Goal: Task Accomplishment & Management: Use online tool/utility

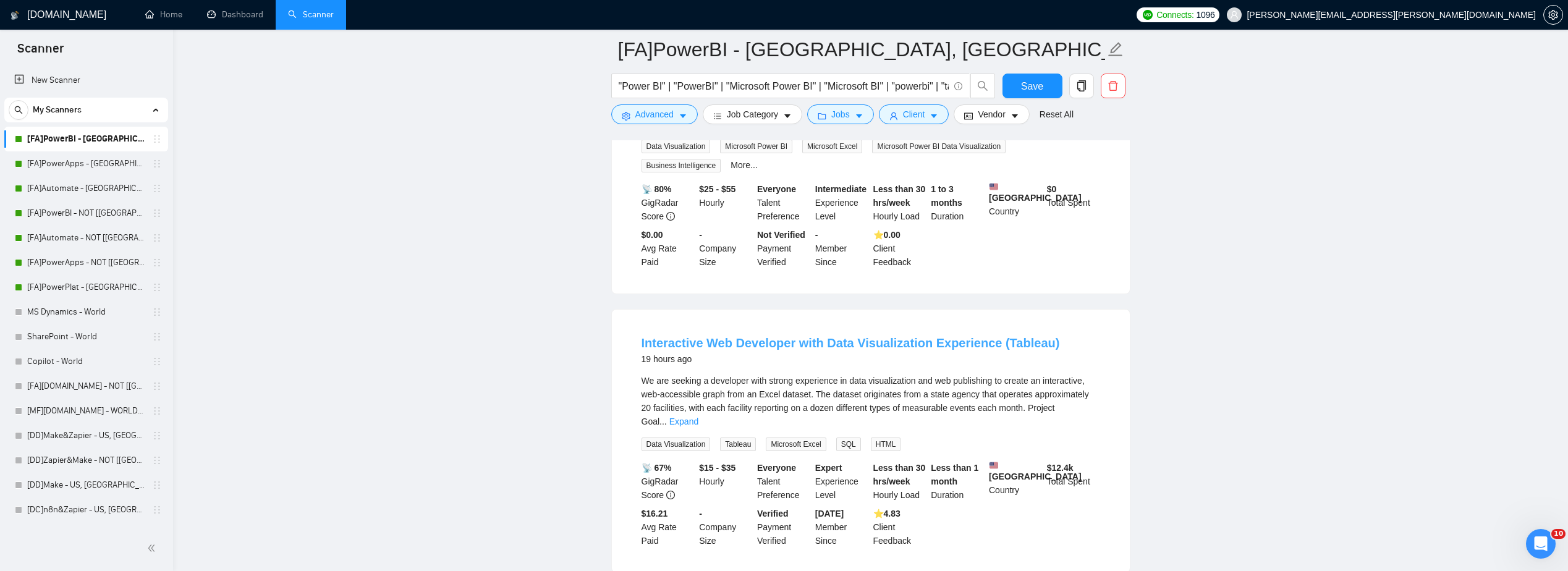
scroll to position [247, 0]
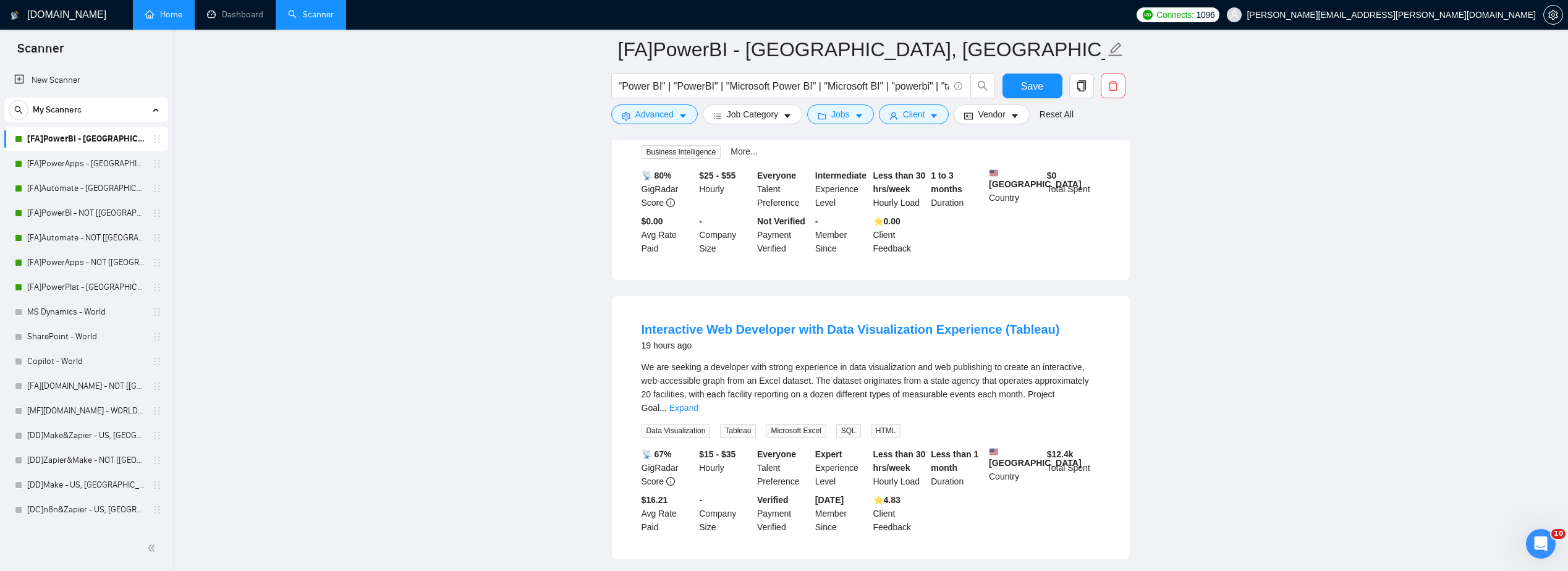
drag, startPoint x: 77, startPoint y: 164, endPoint x: 134, endPoint y: 0, distance: 173.6
click at [77, 164] on link "[FA]PowerApps - [GEOGRAPHIC_DATA], [GEOGRAPHIC_DATA], [GEOGRAPHIC_DATA]" at bounding box center [85, 163] width 117 height 25
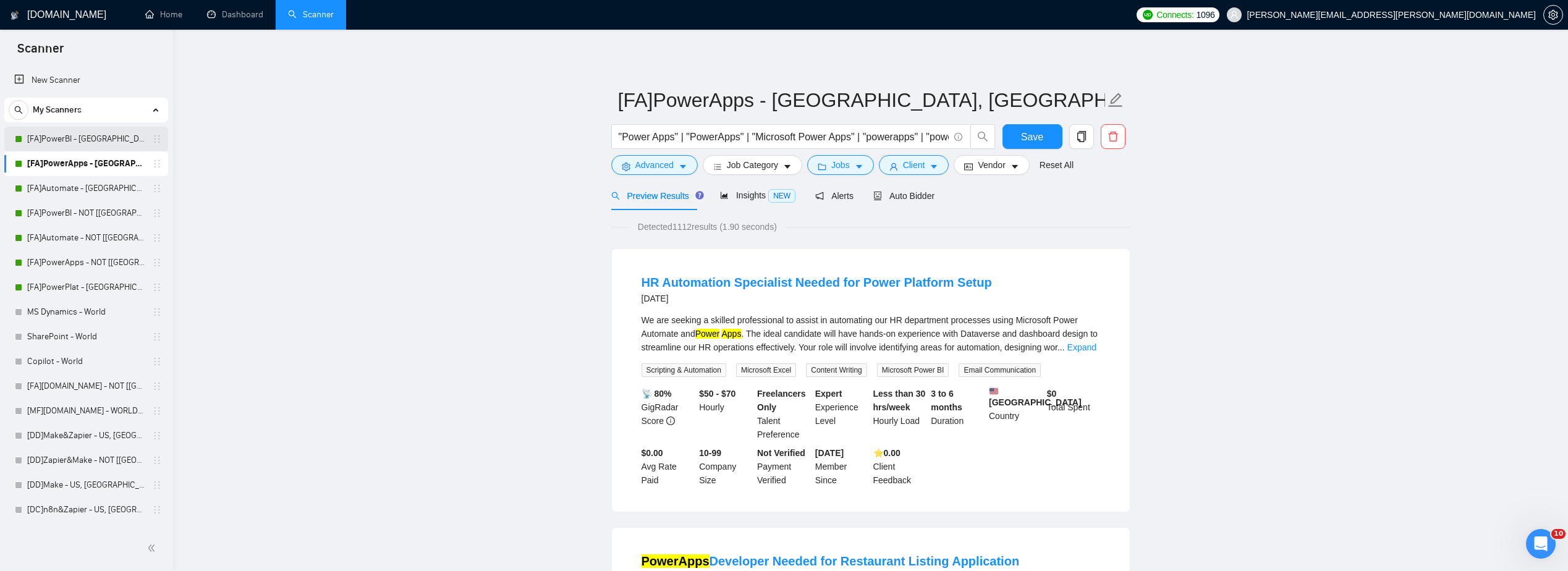
click at [77, 140] on link "[FA]PowerBI - [GEOGRAPHIC_DATA], [GEOGRAPHIC_DATA], [GEOGRAPHIC_DATA]" at bounding box center [85, 139] width 117 height 25
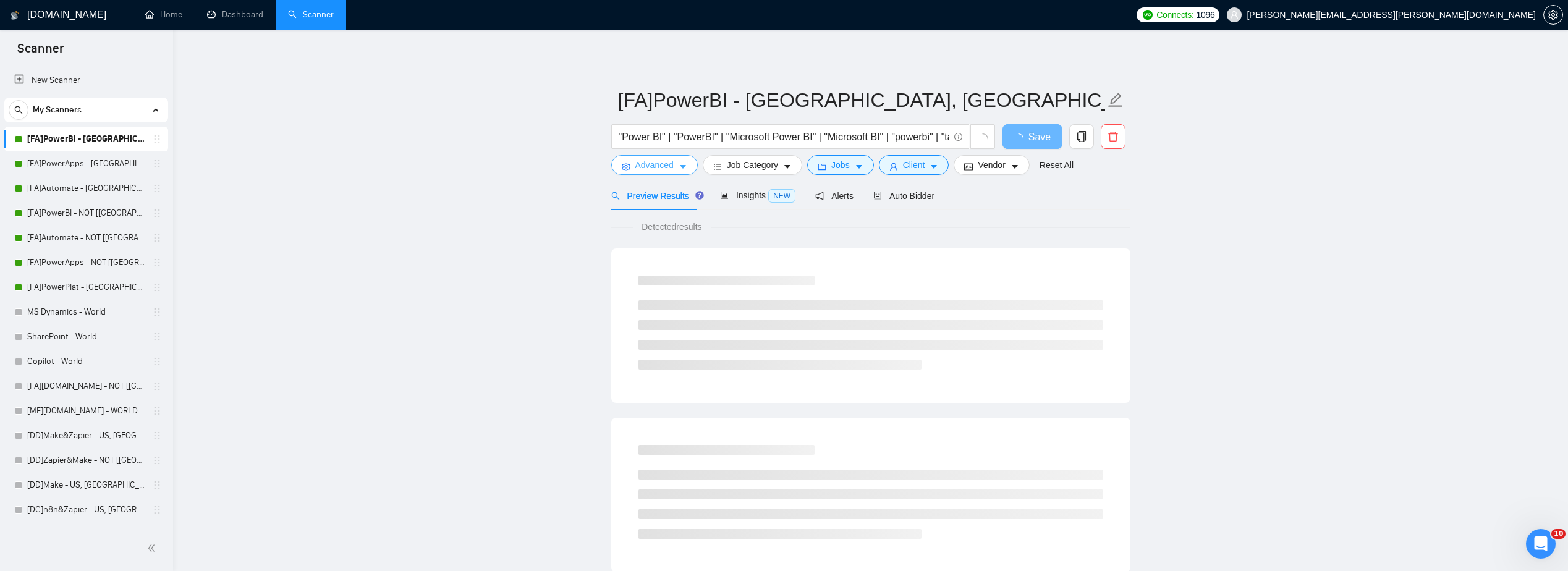
click at [671, 164] on span "Advanced" at bounding box center [655, 165] width 38 height 13
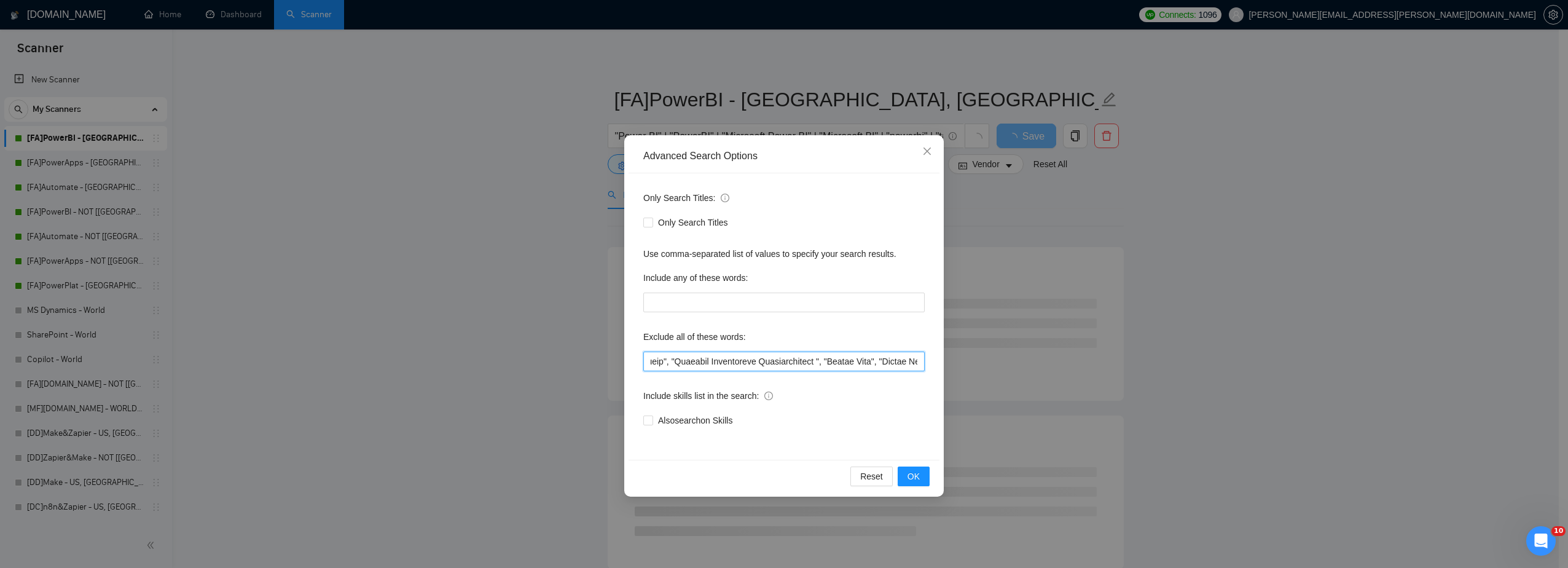
drag, startPoint x: 717, startPoint y: 361, endPoint x: 1092, endPoint y: 355, distance: 375.0
click at [1092, 355] on div "Advanced Search Options Only Search Titles: Only Search Titles Use comma-separa…" at bounding box center [784, 284] width 1568 height 568
drag, startPoint x: 1219, startPoint y: 349, endPoint x: 1207, endPoint y: 340, distance: 15.0
click at [1222, 349] on div "Advanced Search Options Only Search Titles: Only Search Titles Use comma-separa…" at bounding box center [784, 284] width 1568 height 568
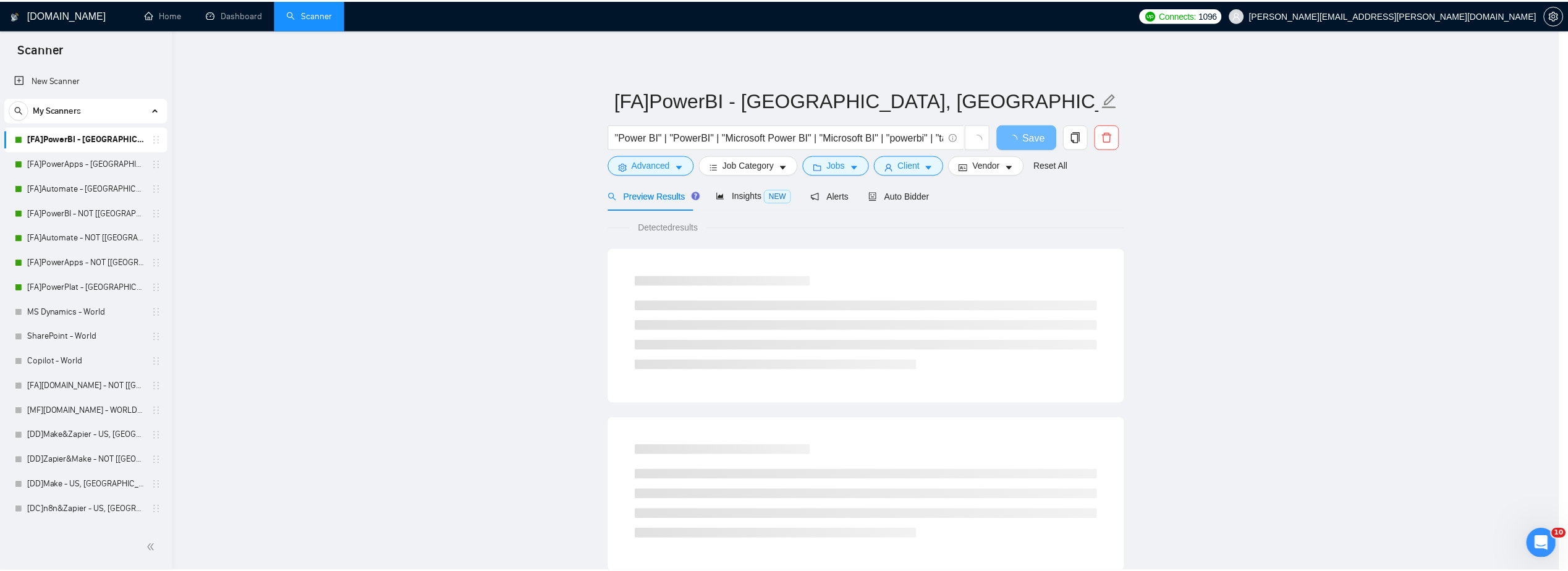
scroll to position [0, 0]
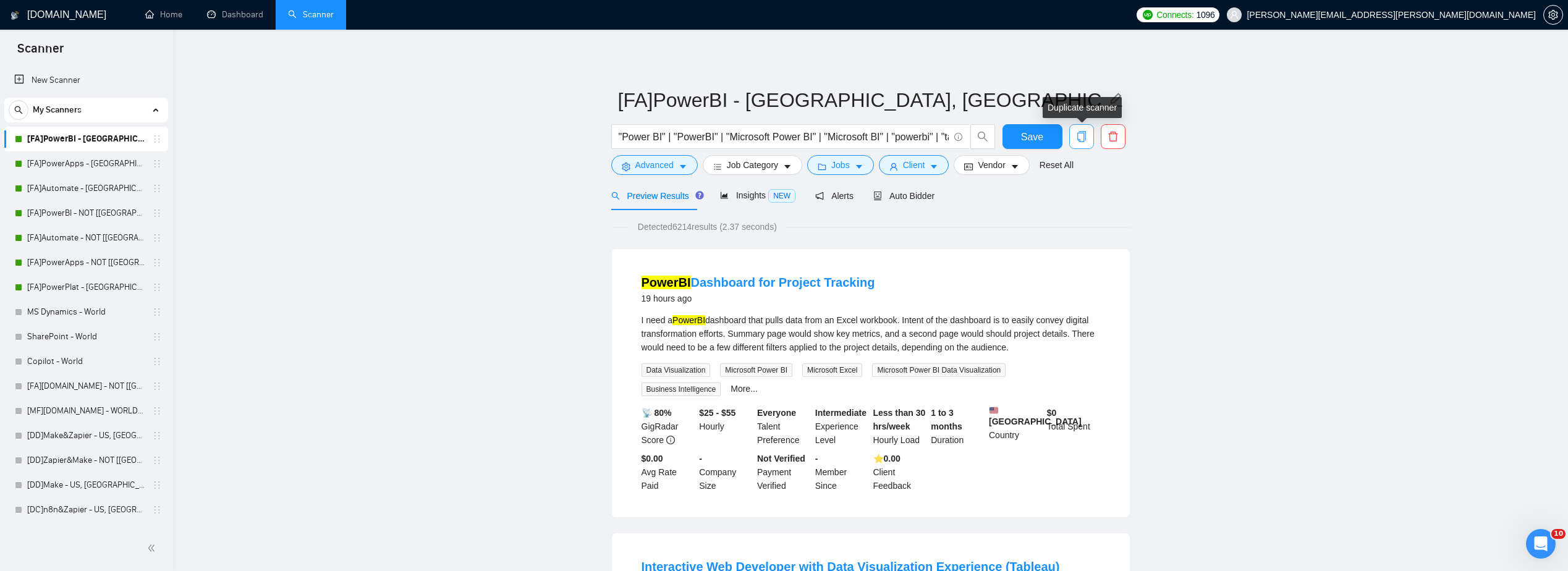
click at [1092, 132] on span "copy" at bounding box center [1081, 136] width 24 height 11
drag, startPoint x: 1068, startPoint y: 203, endPoint x: 1050, endPoint y: 199, distance: 18.4
click at [1069, 203] on span "Yes" at bounding box center [1073, 199] width 14 height 13
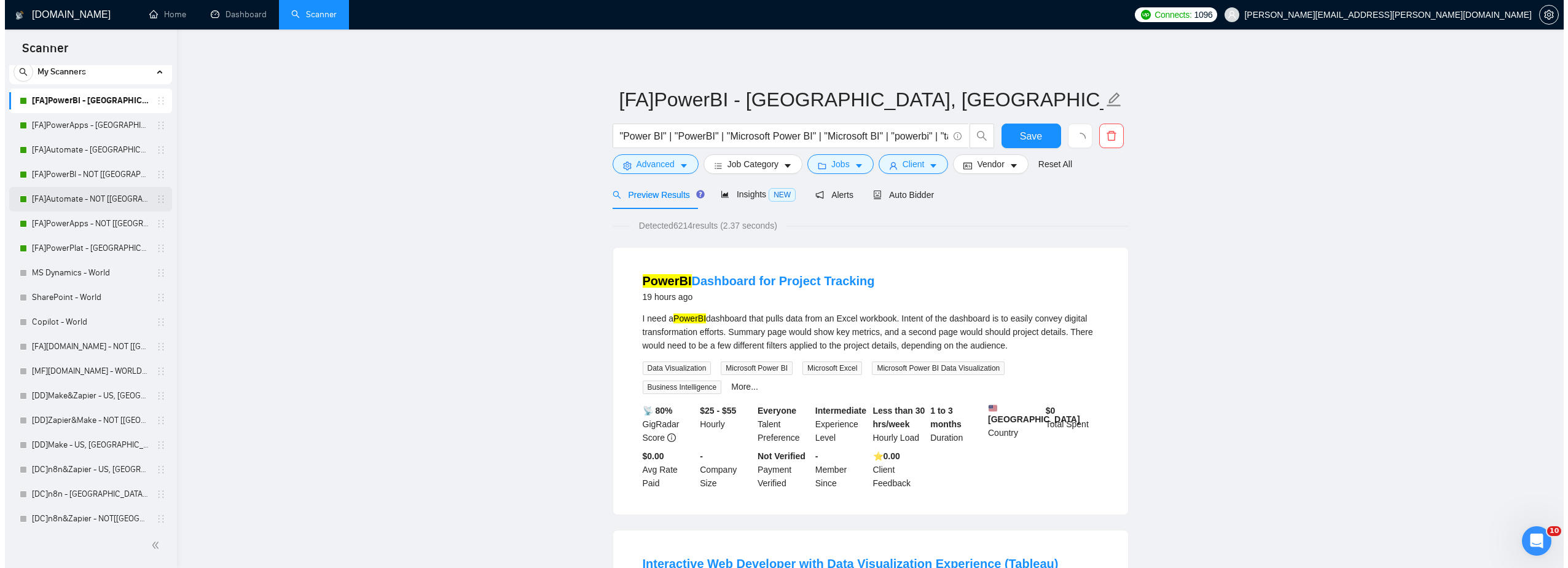
scroll to position [70, 0]
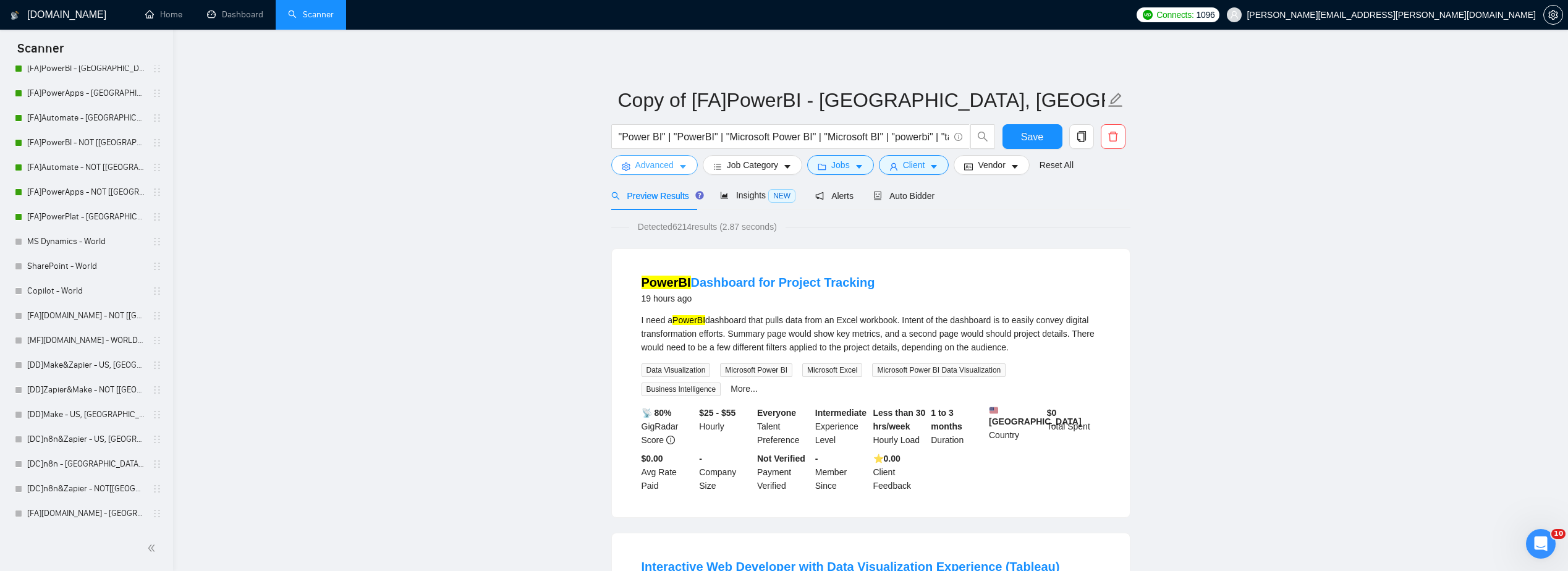
click at [668, 172] on span "Advanced" at bounding box center [655, 165] width 38 height 13
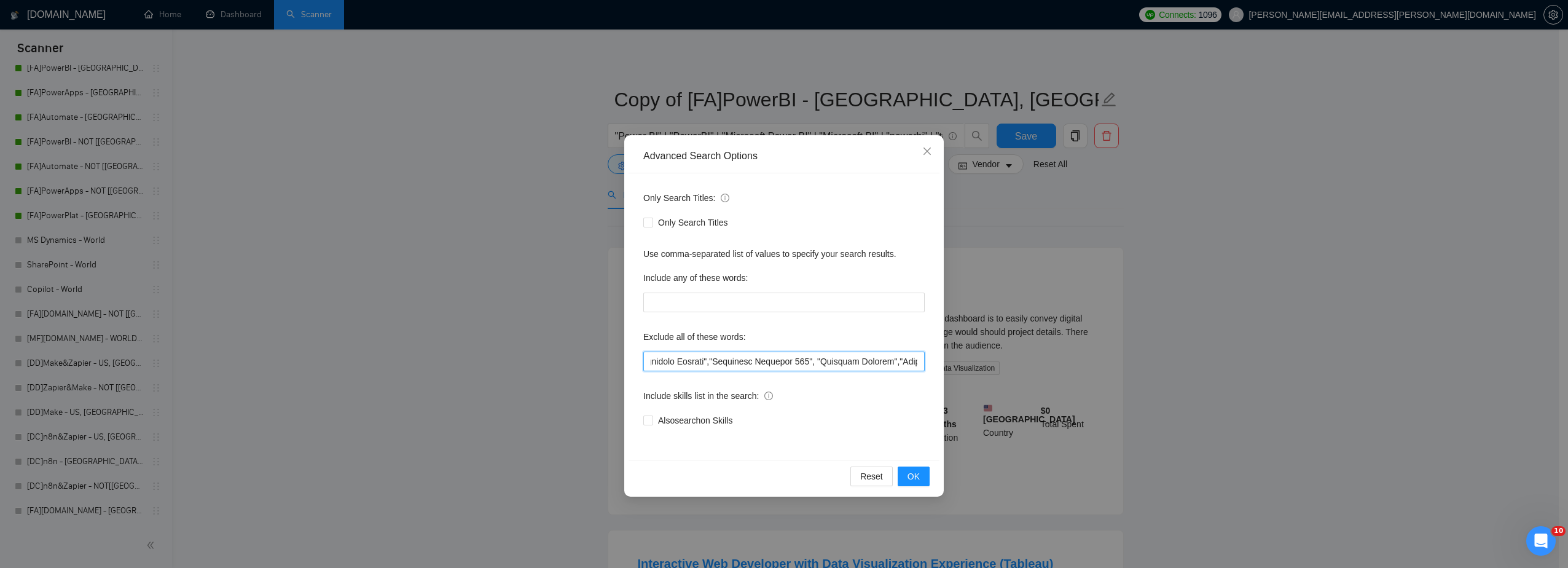
drag, startPoint x: 684, startPoint y: 360, endPoint x: 1021, endPoint y: 356, distance: 337.0
click at [1021, 356] on div "Advanced Search Options Only Search Titles: Only Search Titles Use comma-separa…" at bounding box center [784, 284] width 1568 height 568
click at [872, 358] on input "text" at bounding box center [784, 361] width 282 height 20
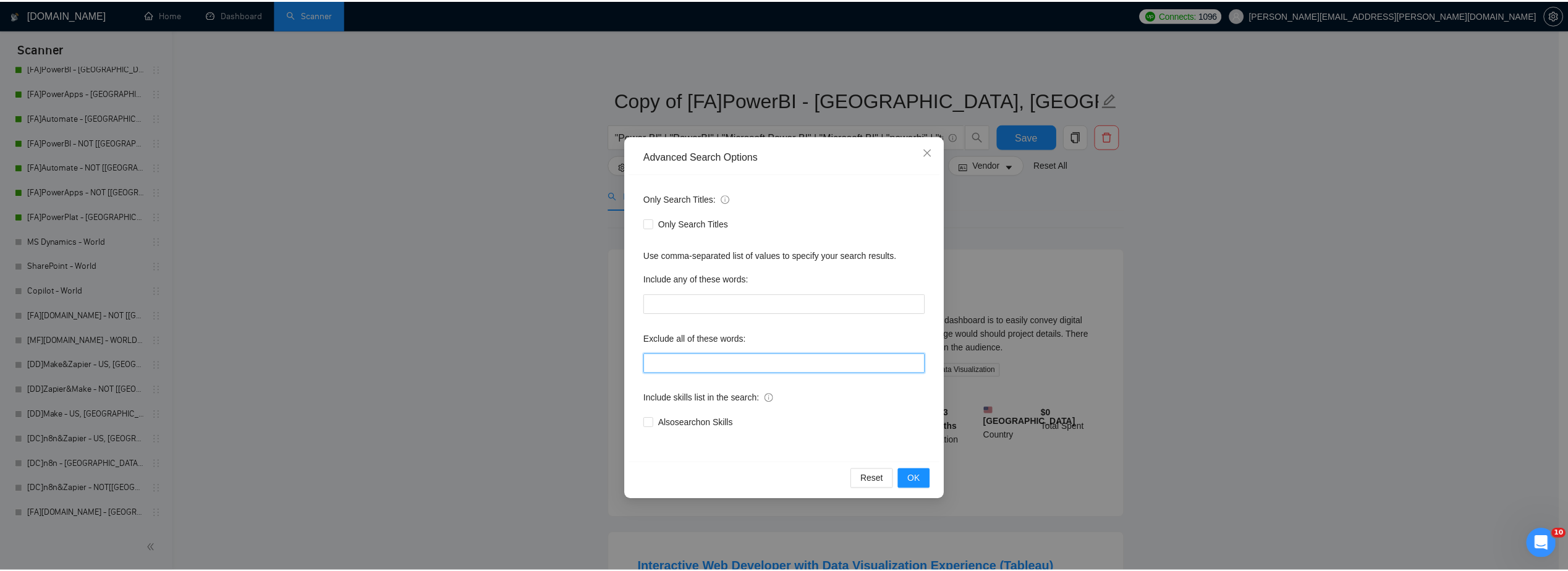
scroll to position [0, 0]
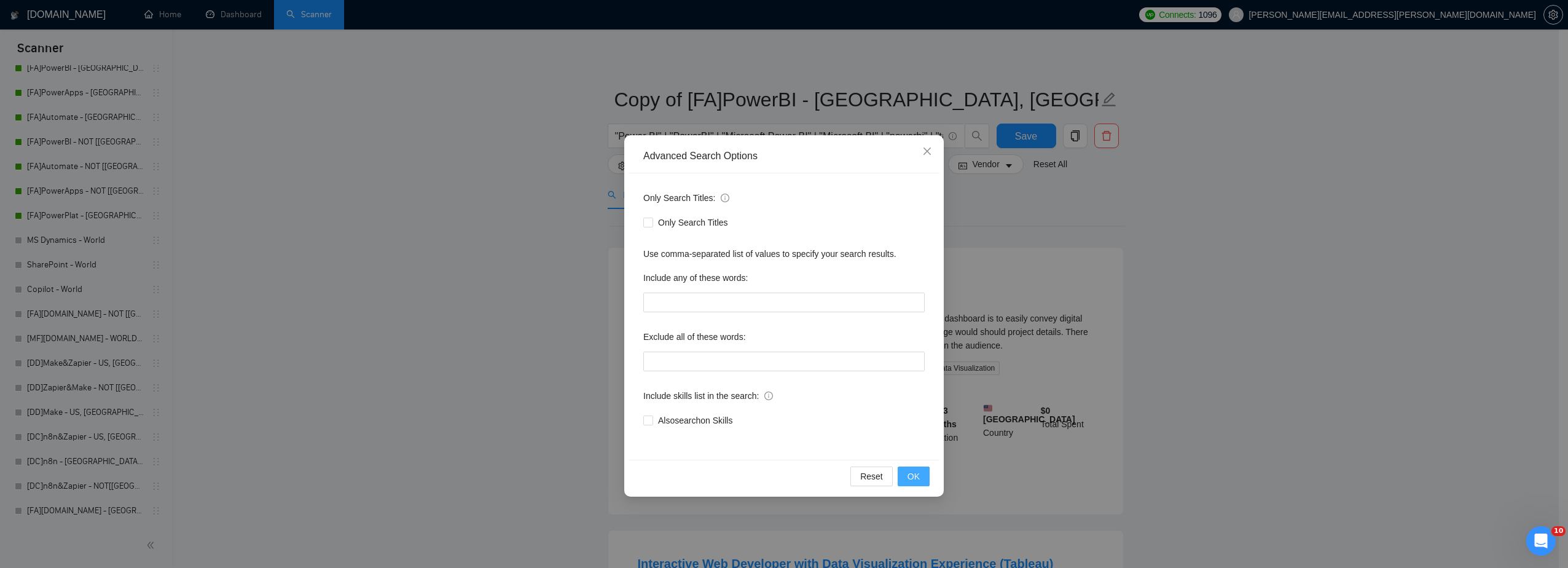
click at [915, 476] on span "OK" at bounding box center [913, 476] width 12 height 13
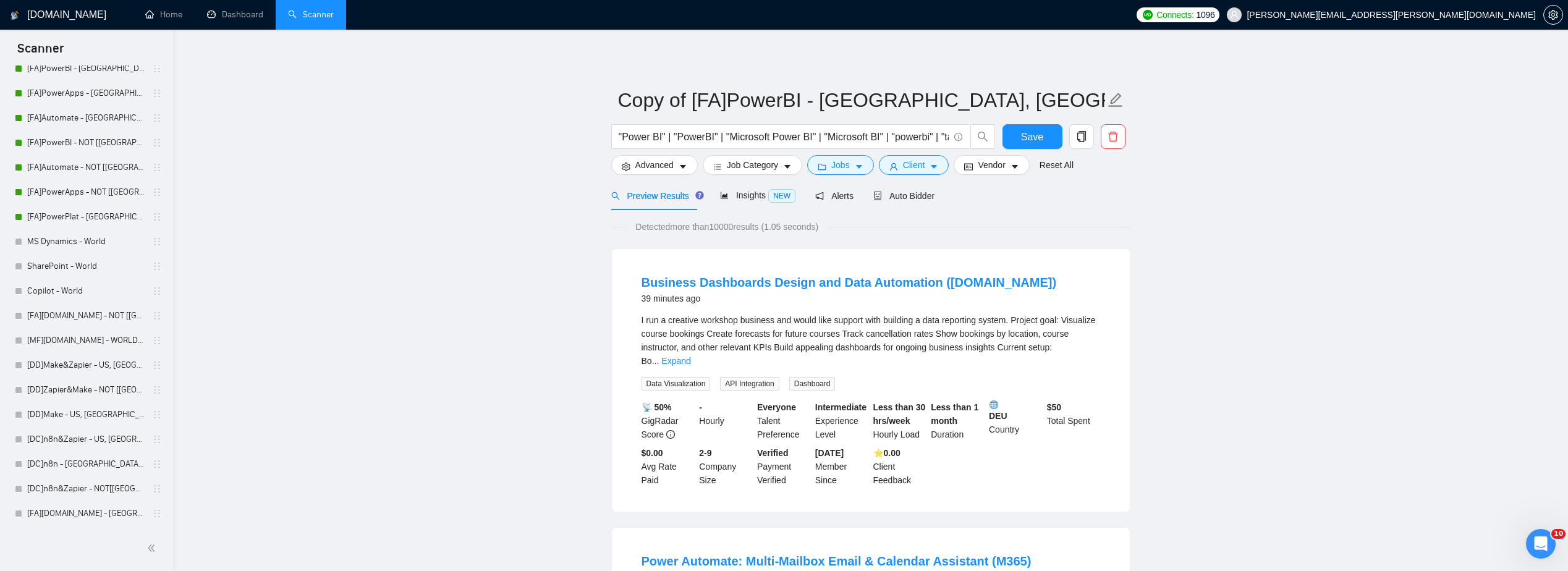
click at [690, 356] on link "Expand" at bounding box center [676, 360] width 29 height 10
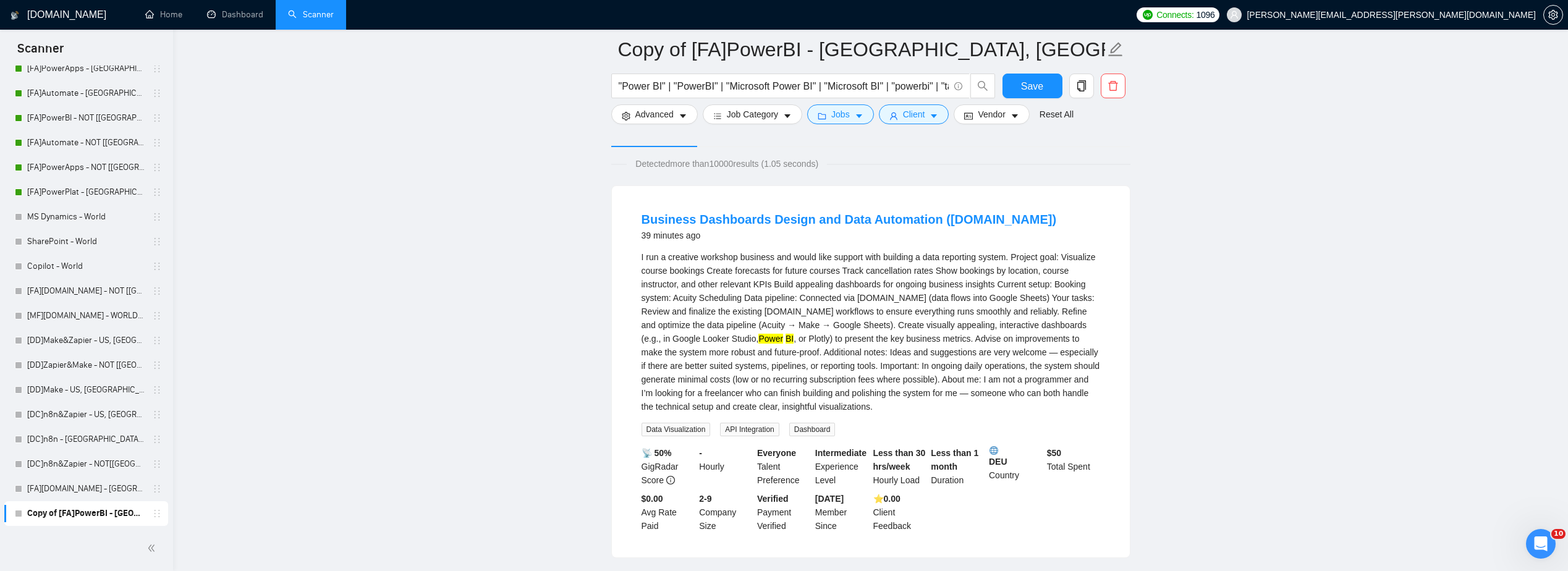
scroll to position [62, 0]
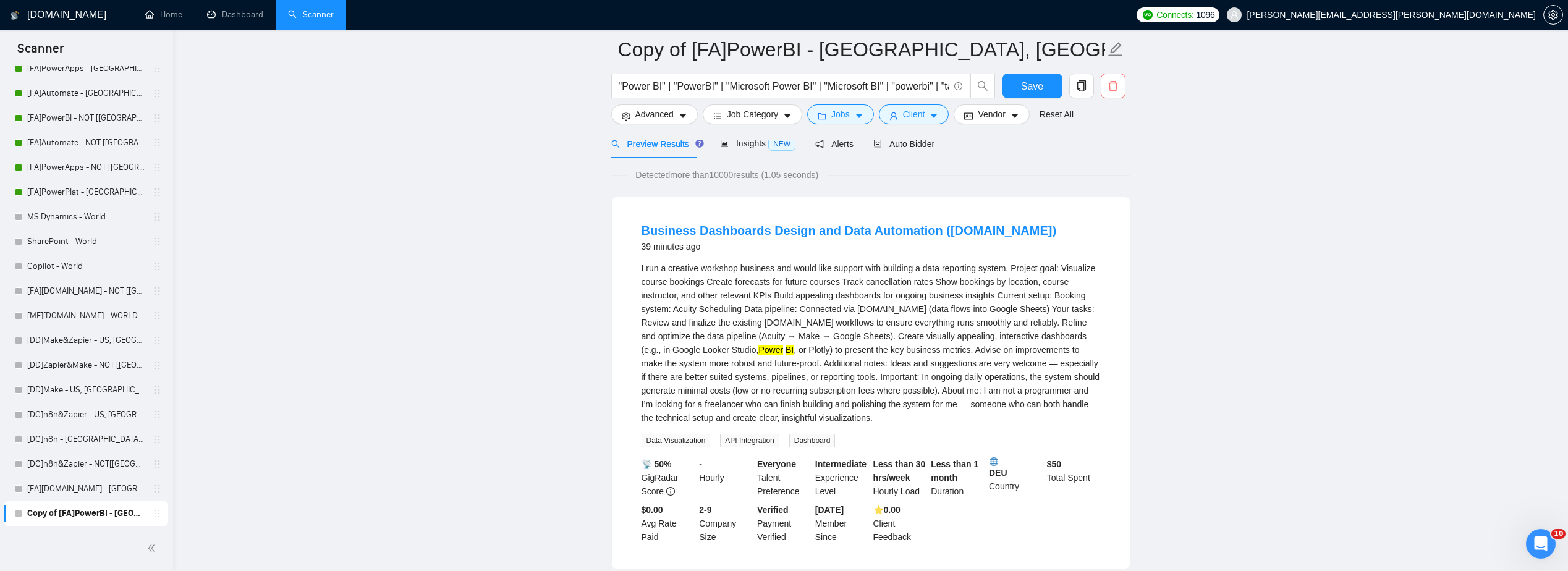
click at [1115, 83] on icon "delete" at bounding box center [1113, 85] width 9 height 10
click at [1109, 142] on span "Yes" at bounding box center [1106, 148] width 14 height 13
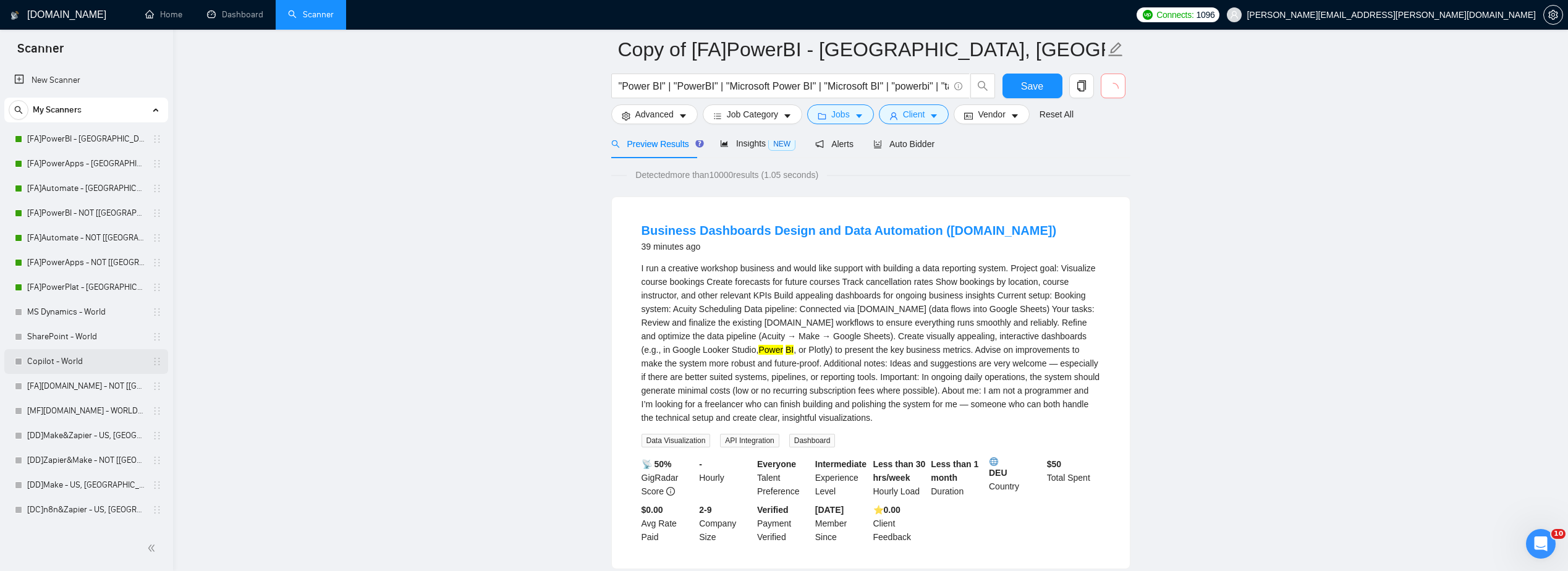
scroll to position [58, 0]
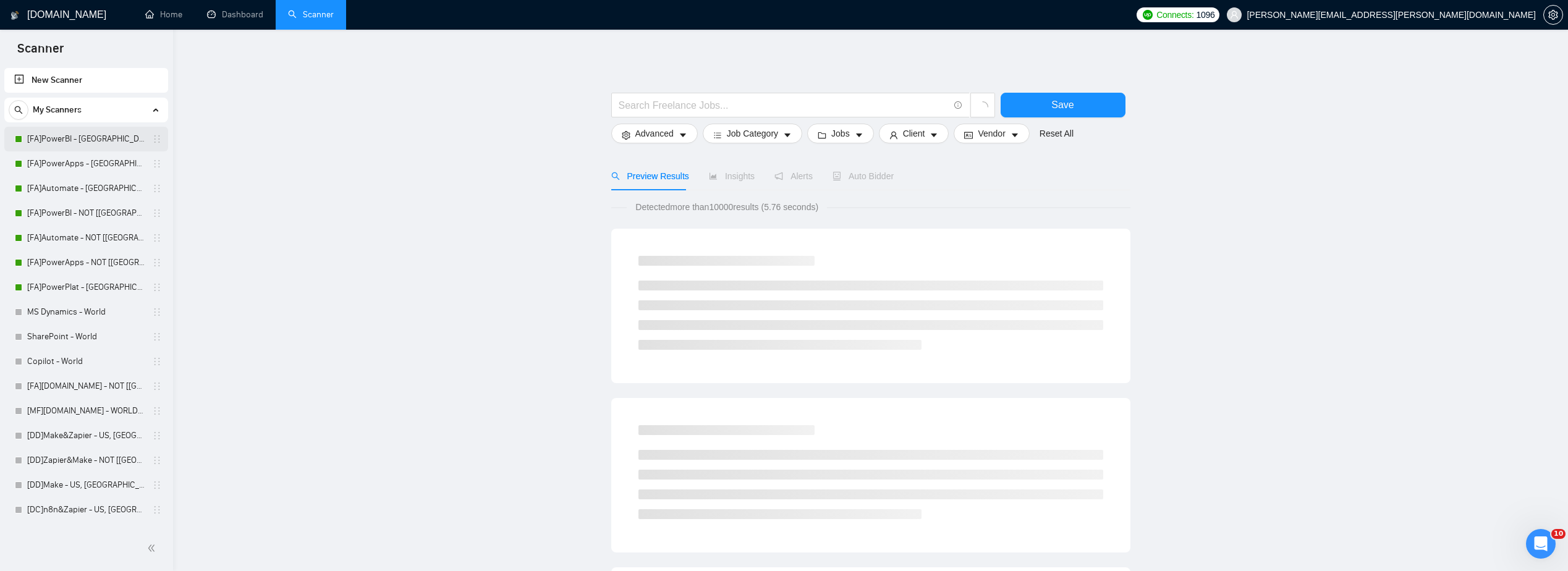
click at [49, 135] on link "[FA]PowerBI - [GEOGRAPHIC_DATA], [GEOGRAPHIC_DATA], [GEOGRAPHIC_DATA]" at bounding box center [85, 139] width 117 height 25
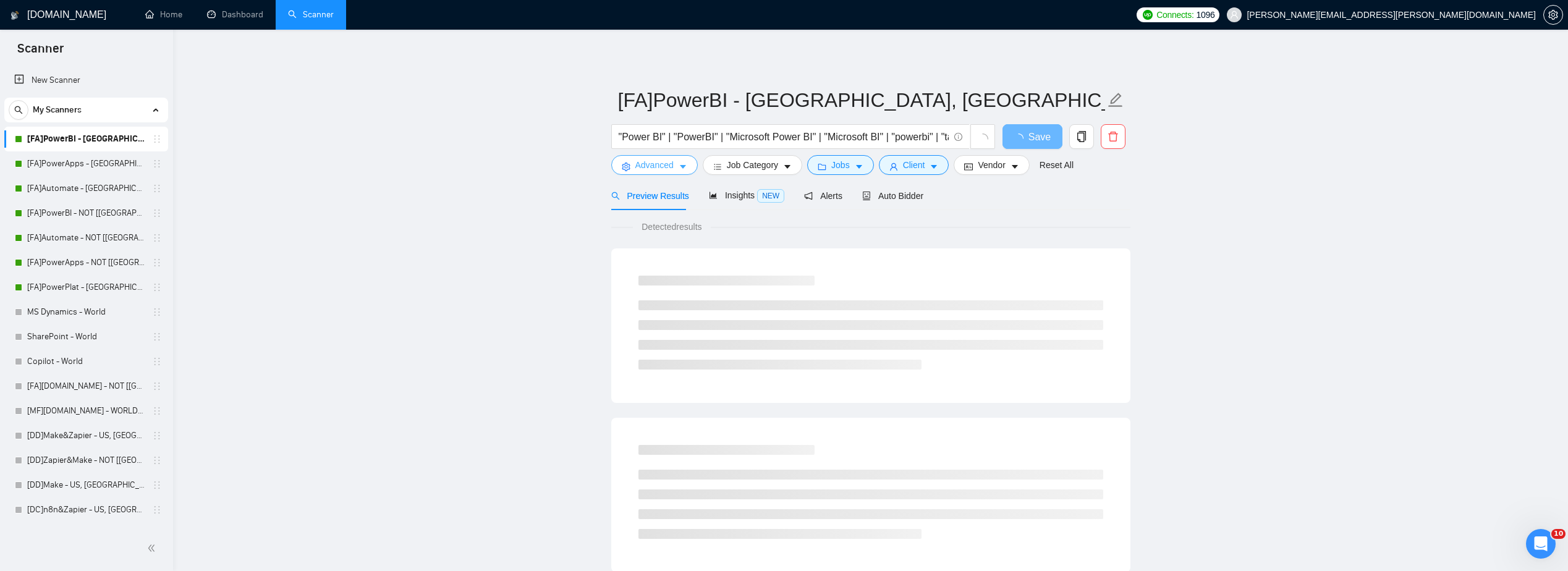
click at [662, 161] on span "Advanced" at bounding box center [655, 165] width 38 height 13
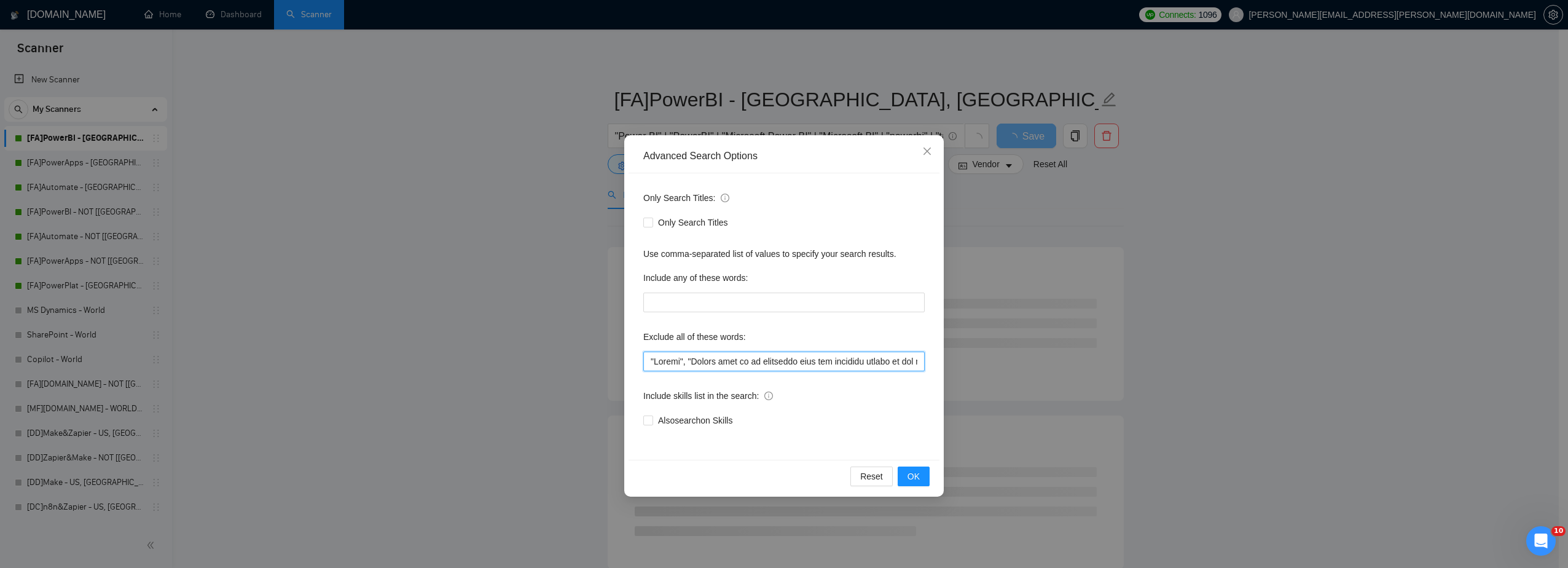
click at [728, 361] on input "text" at bounding box center [784, 361] width 282 height 20
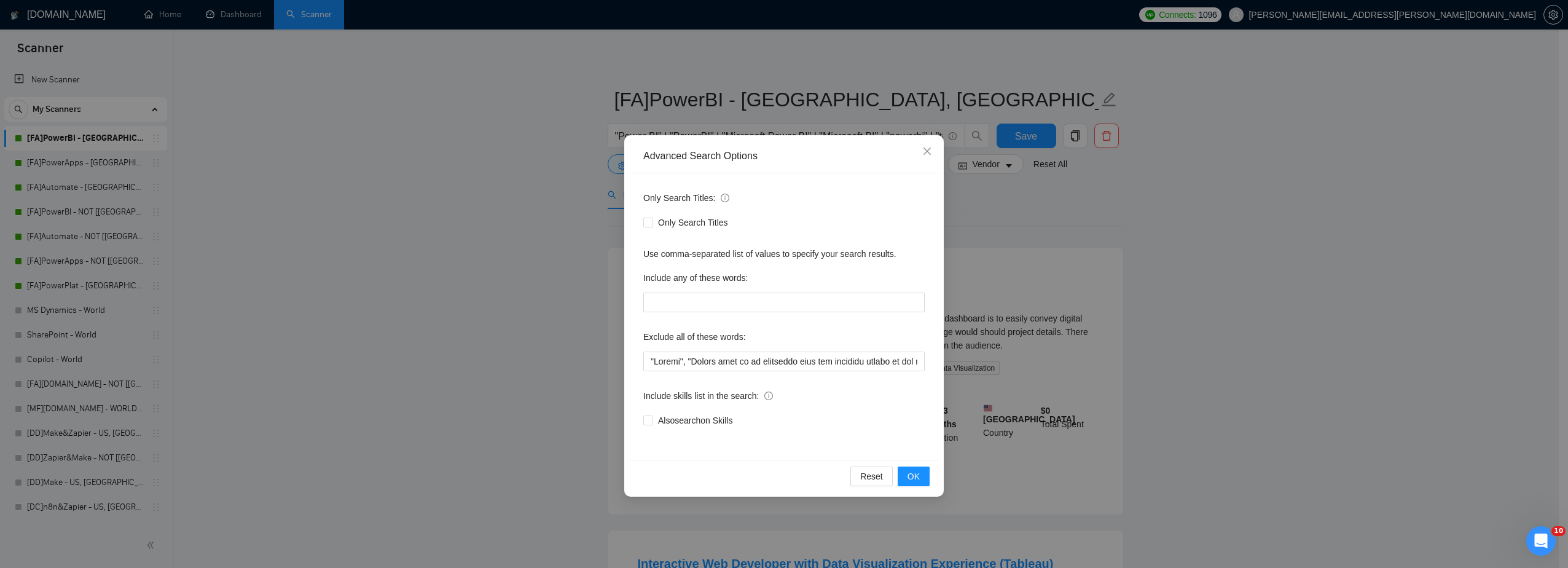
click at [810, 87] on div "Advanced Search Options Only Search Titles: Only Search Titles Use comma-separa…" at bounding box center [784, 284] width 1568 height 568
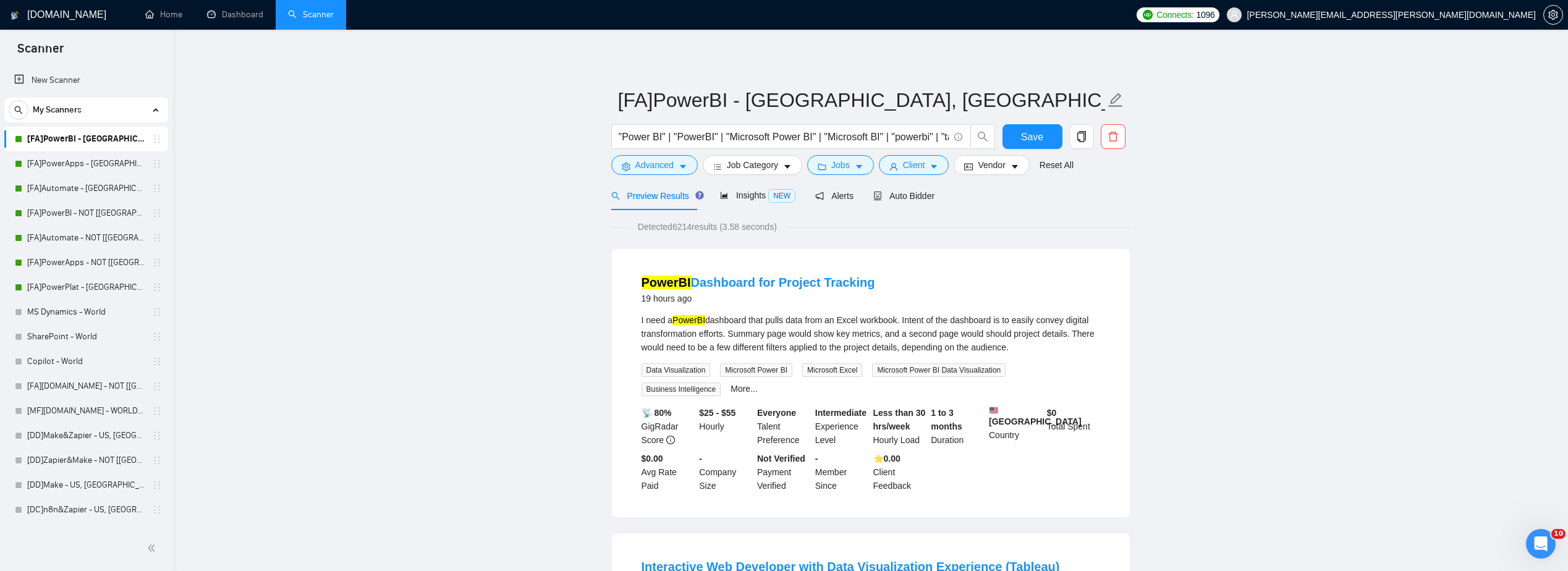
drag, startPoint x: 1302, startPoint y: 263, endPoint x: 1308, endPoint y: 251, distance: 13.4
click at [1078, 135] on icon "copy" at bounding box center [1081, 136] width 11 height 11
click at [1076, 201] on span "Yes" at bounding box center [1073, 199] width 14 height 13
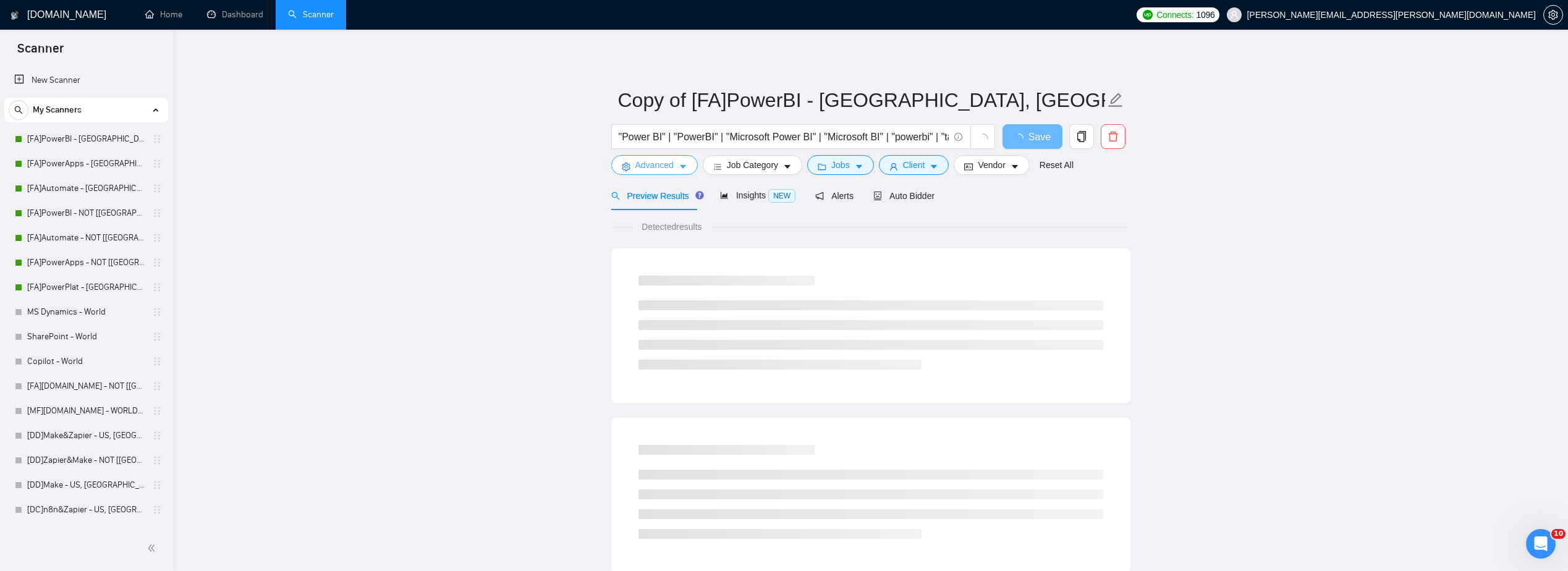
click at [659, 159] on span "Advanced" at bounding box center [655, 165] width 38 height 13
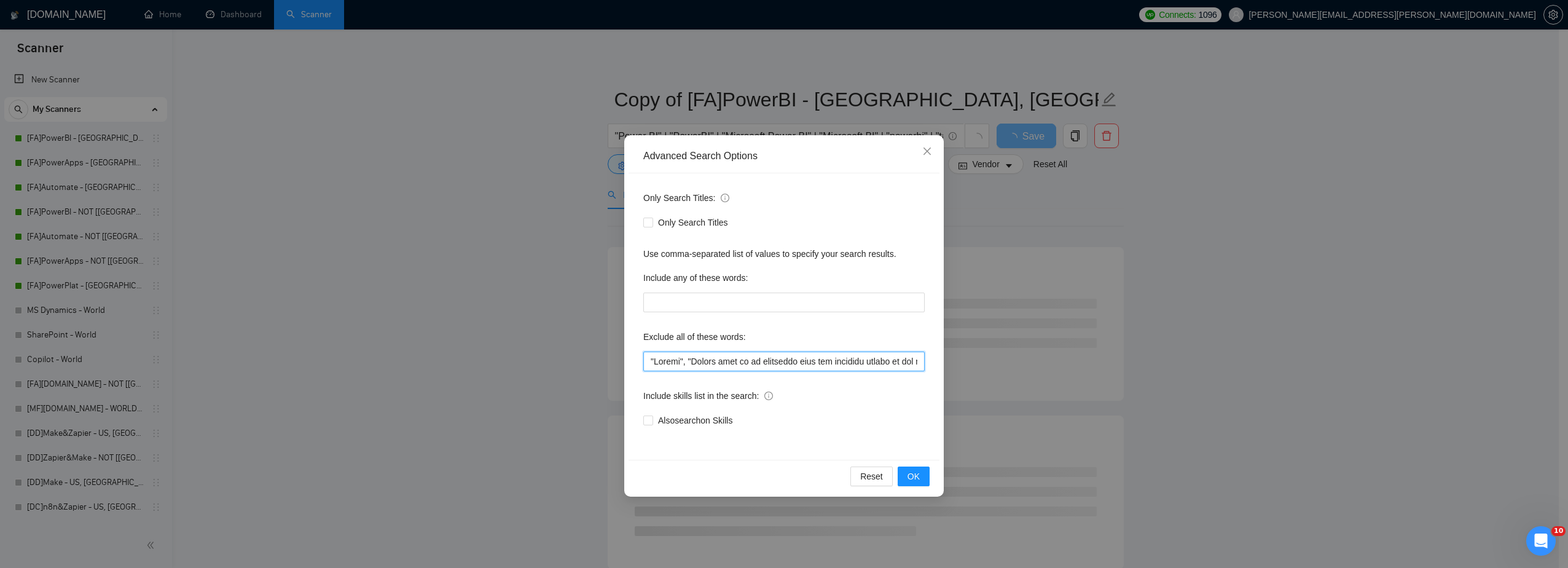
click at [699, 368] on input "text" at bounding box center [784, 361] width 282 height 20
paste input "ONLY INDEPENDANT FREELANCERS CAN APPLY", "No Agencies", "No Agency", "Caller ",…"
type input ""Crypto", "ONLY INDEPENDANT FREELANCERS CAN APPLY", "No Agencies", "No Agency",…"
click at [910, 475] on span "OK" at bounding box center [913, 476] width 12 height 13
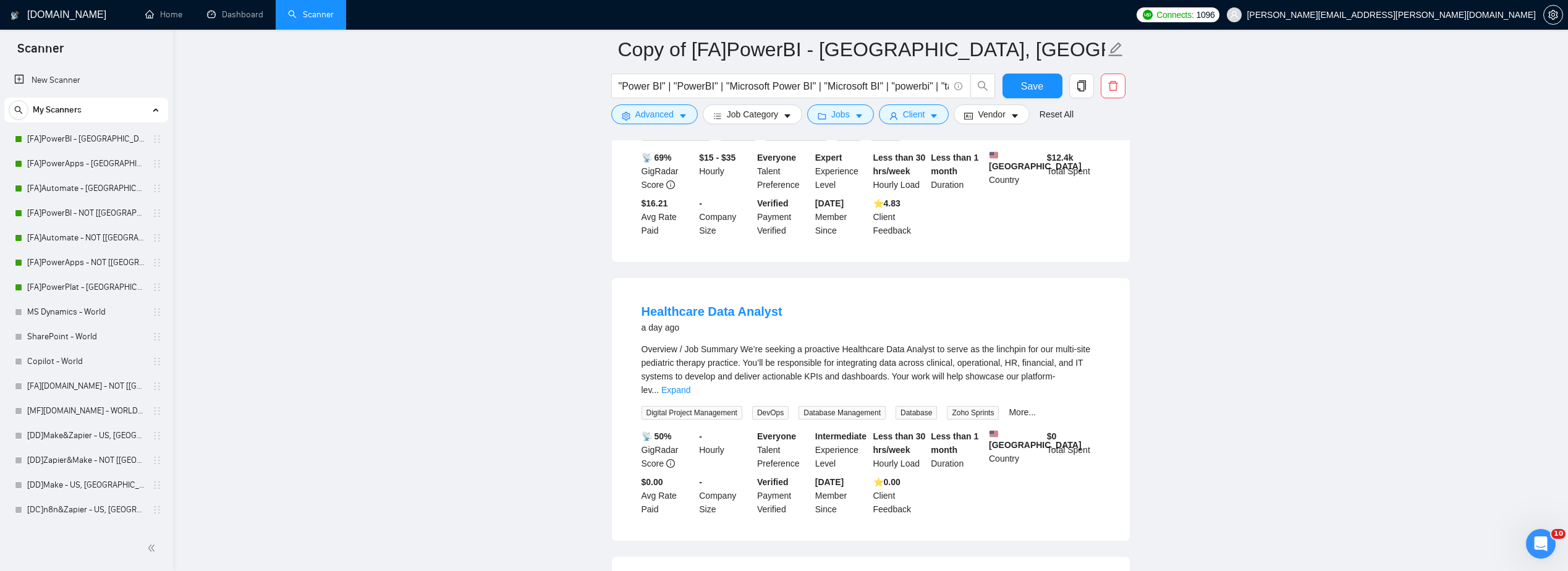
scroll to position [618, 0]
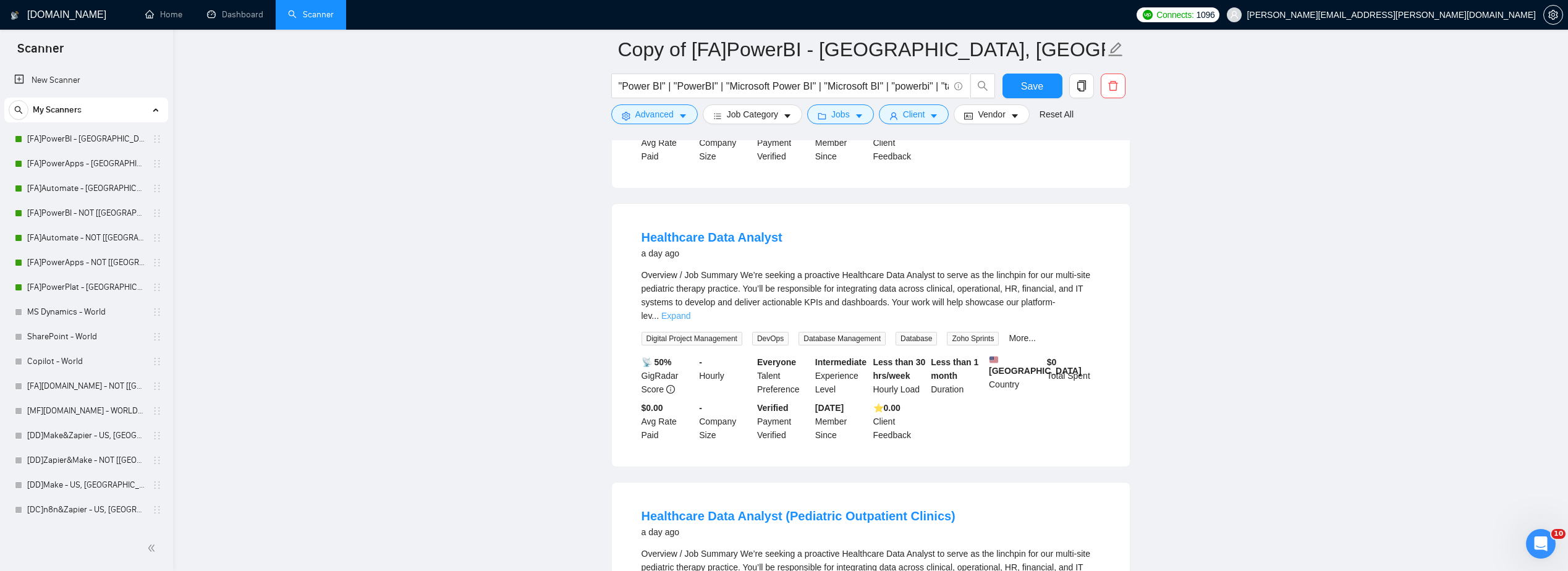
click at [690, 311] on link "Expand" at bounding box center [676, 315] width 29 height 10
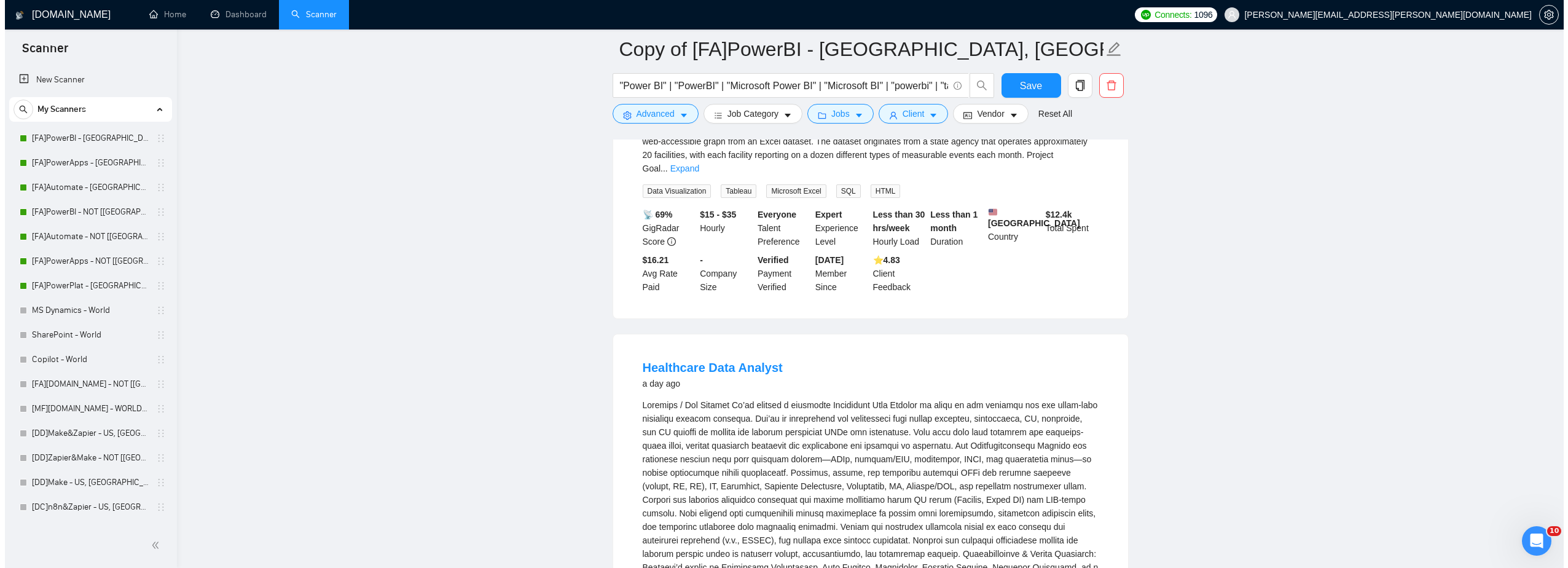
scroll to position [0, 0]
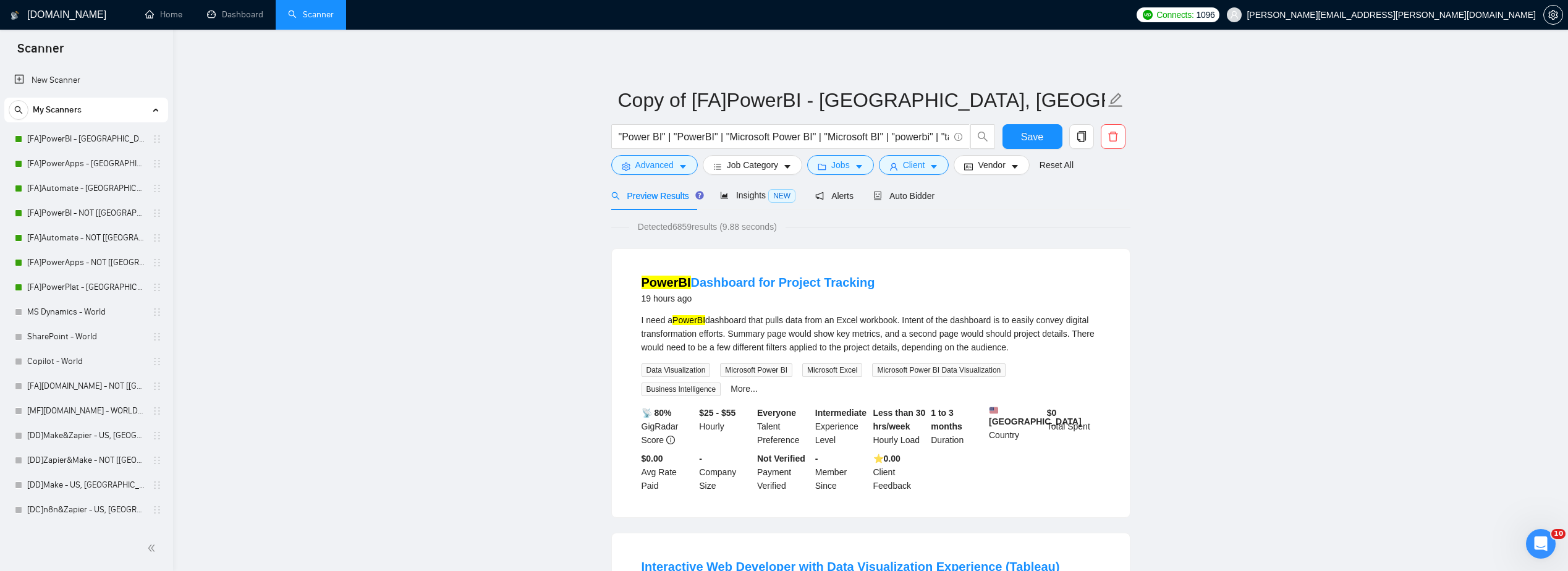
drag, startPoint x: 374, startPoint y: 440, endPoint x: 666, endPoint y: 201, distance: 377.3
click at [836, 171] on span "Jobs" at bounding box center [840, 165] width 19 height 13
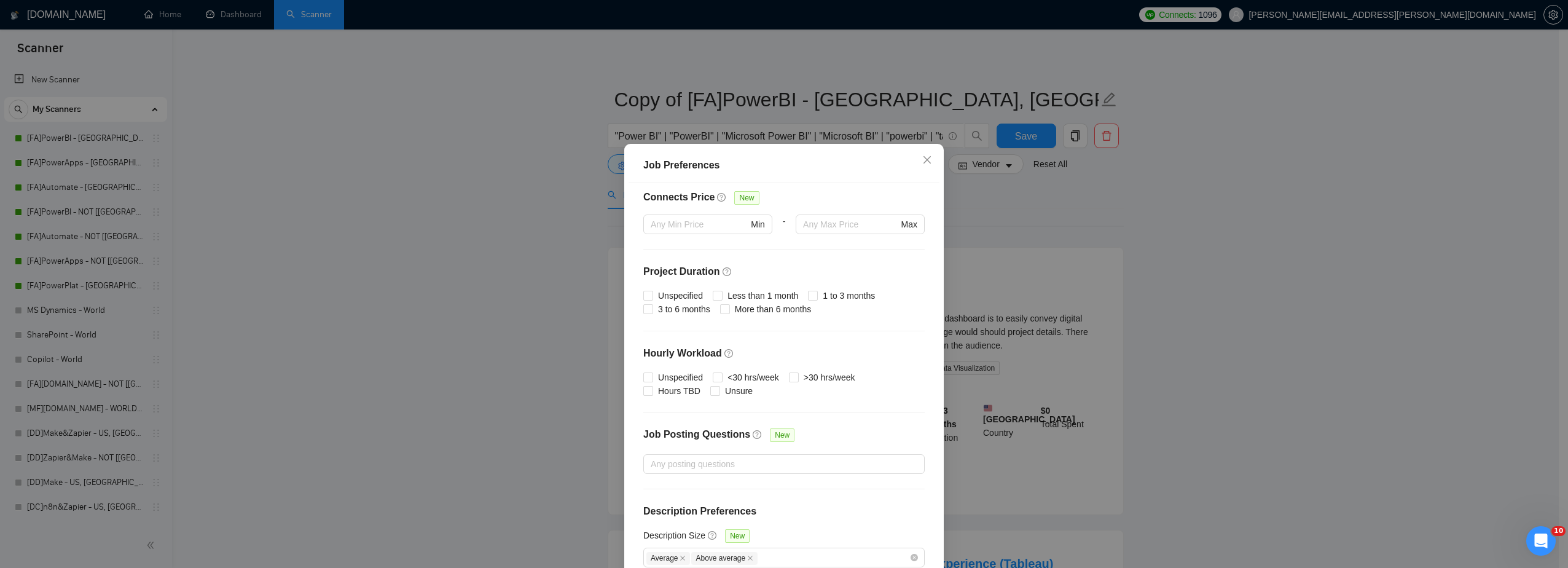
scroll to position [67, 0]
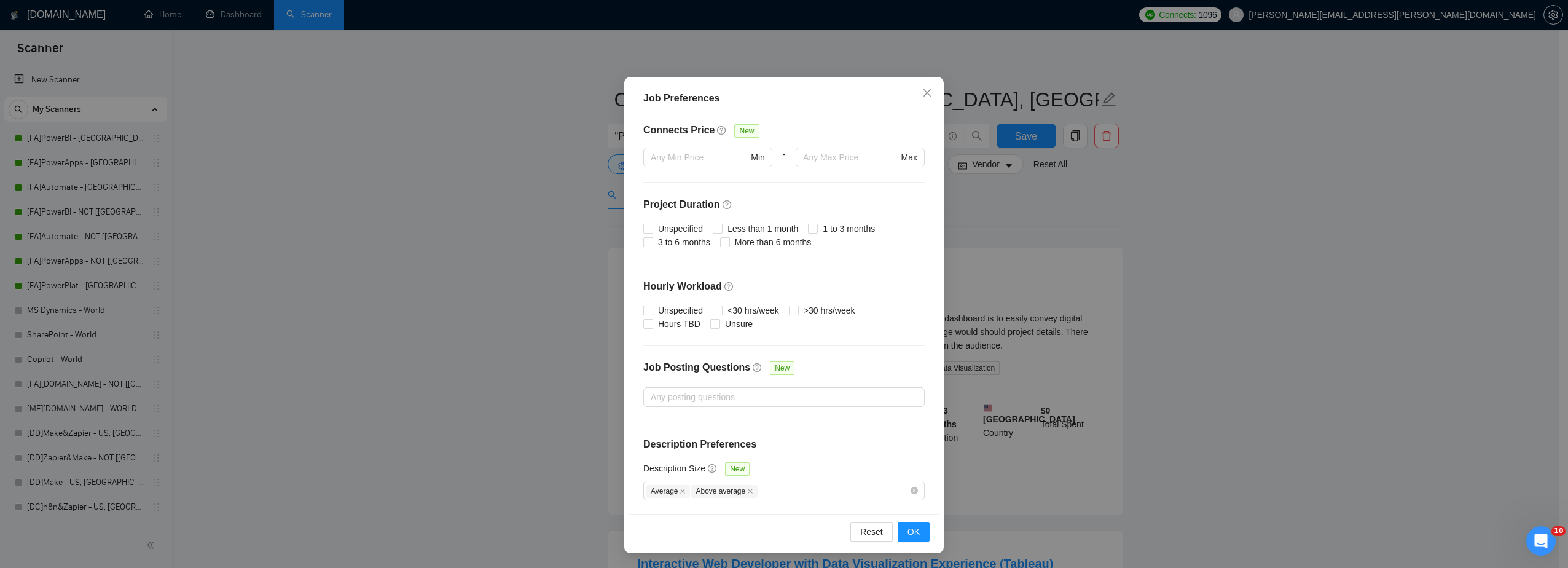
click at [1037, 467] on div "Job Preferences Budget Project Type All Fixed Price Hourly Rate Fixed Price Bud…" at bounding box center [784, 284] width 1568 height 568
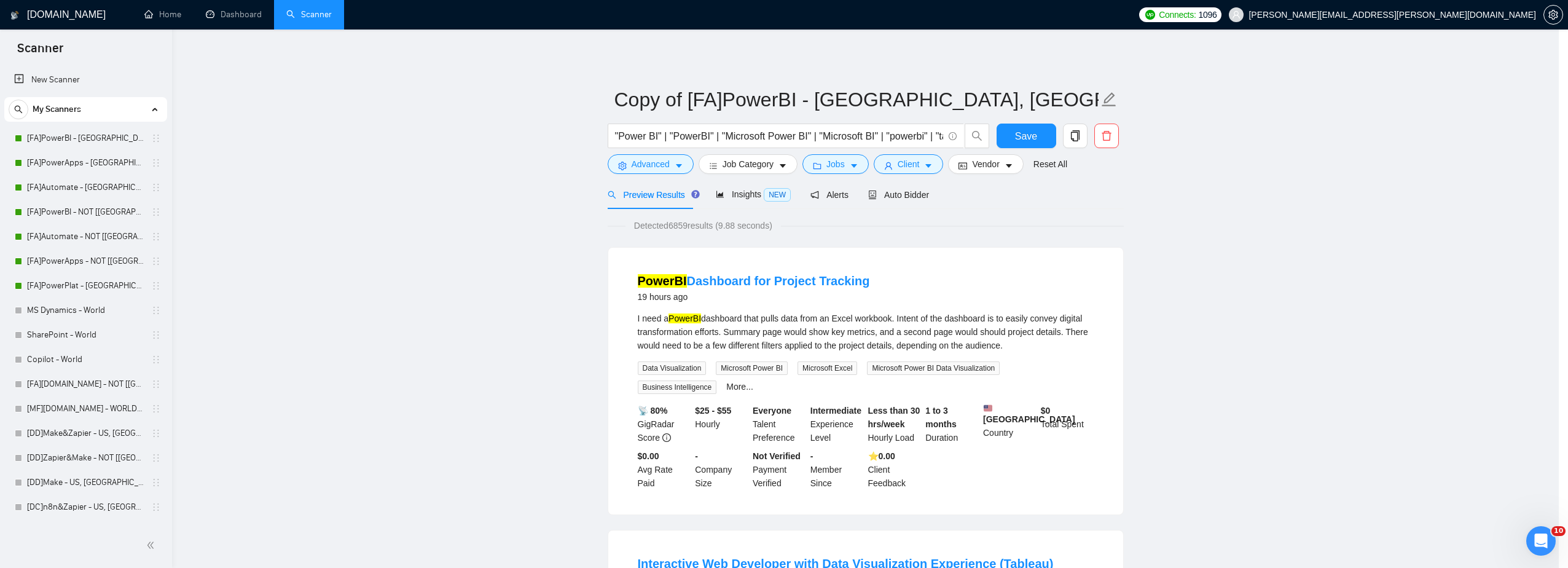
scroll to position [0, 0]
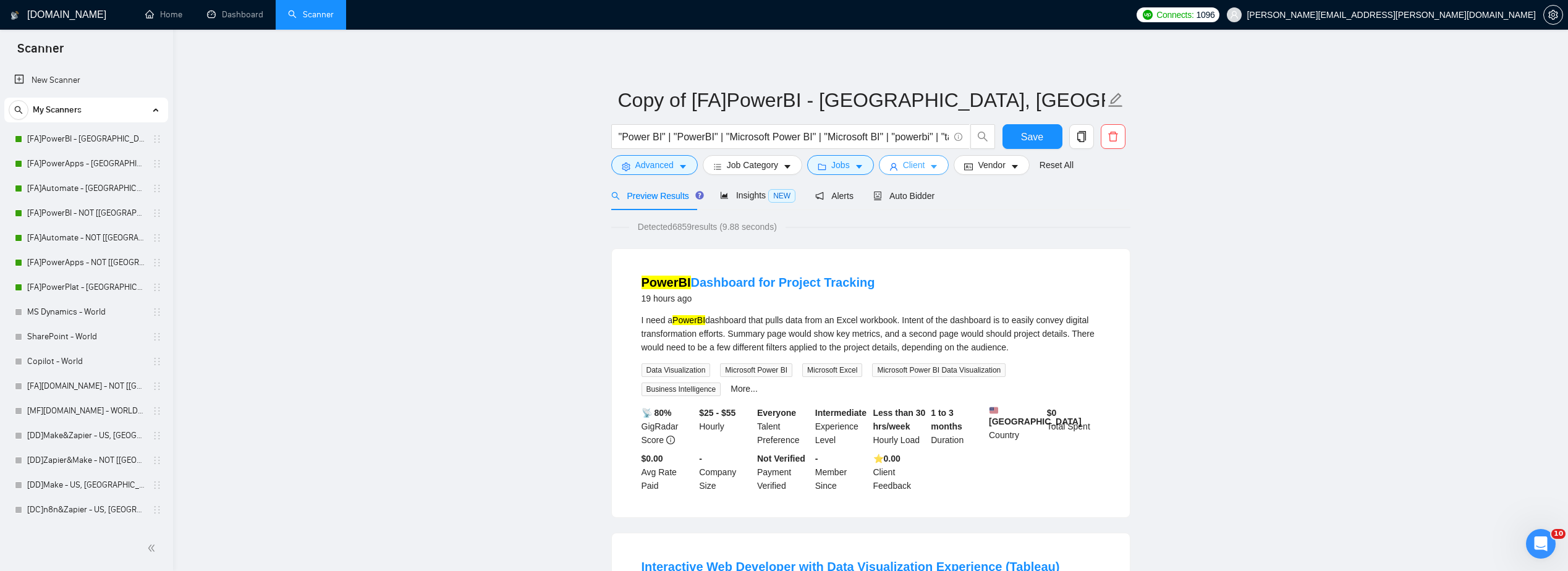
click at [931, 170] on icon "caret-down" at bounding box center [933, 167] width 8 height 8
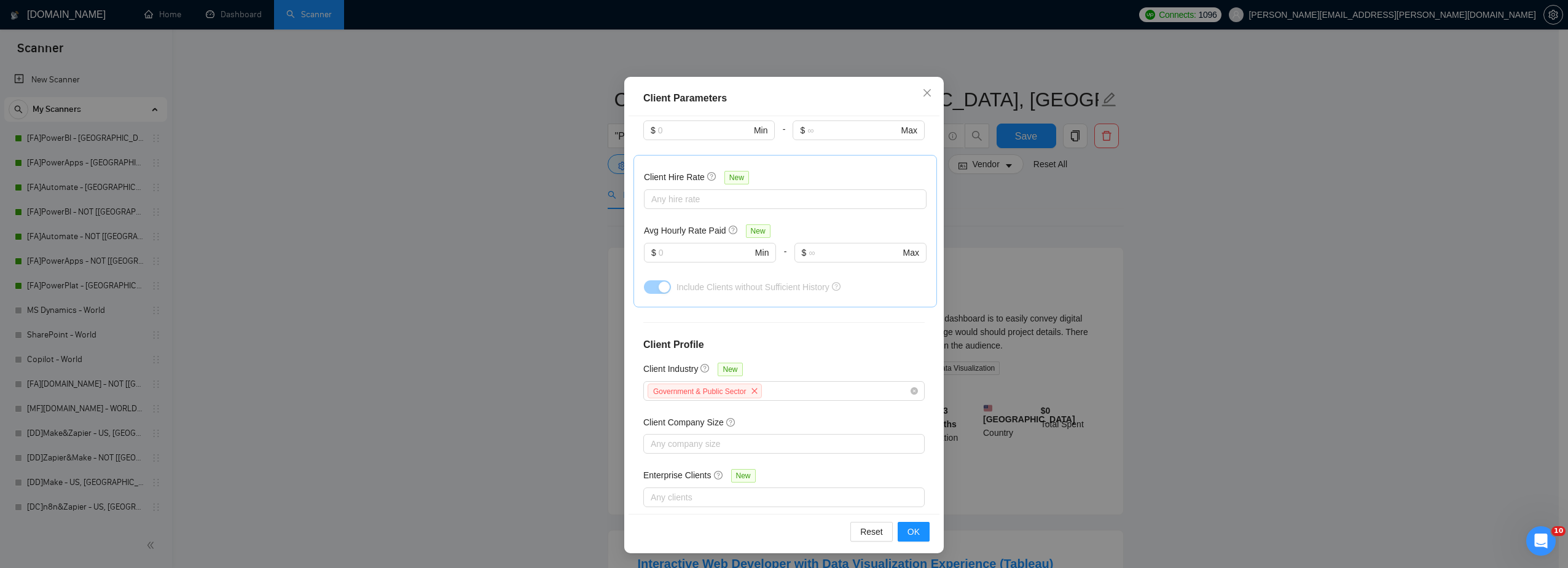
scroll to position [367, 0]
click at [1067, 375] on div "Client Parameters Client Location Include Client Countries [GEOGRAPHIC_DATA] [G…" at bounding box center [784, 284] width 1568 height 568
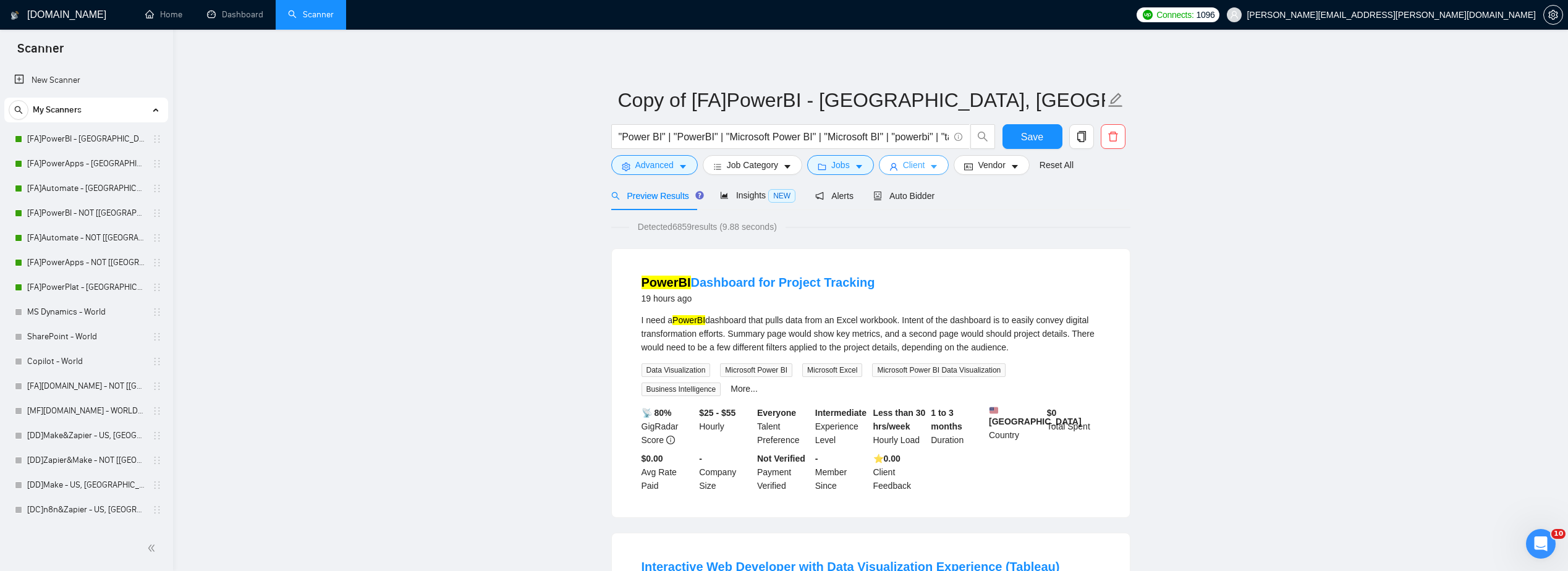
click at [925, 157] on button "Client" at bounding box center [914, 165] width 71 height 20
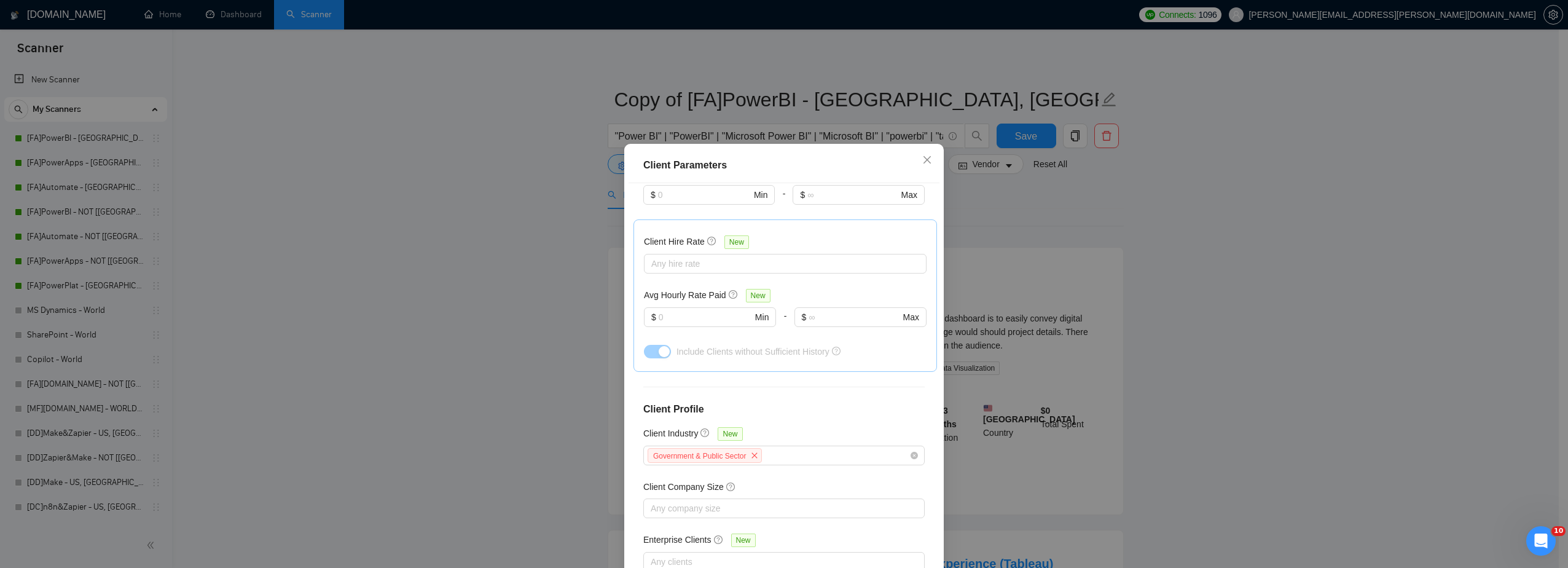
click at [1126, 180] on div "Client Parameters Client Location Include Client Countries [GEOGRAPHIC_DATA] [G…" at bounding box center [784, 284] width 1568 height 568
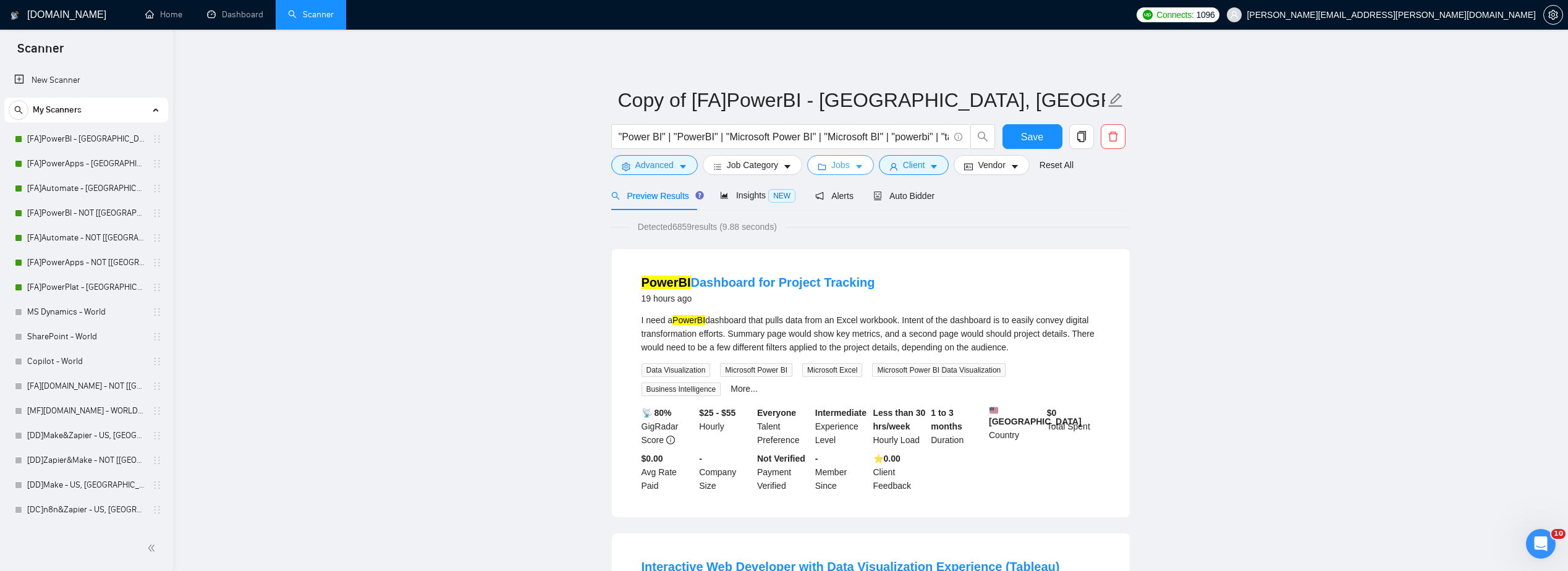
click at [853, 159] on button "Jobs" at bounding box center [840, 165] width 67 height 20
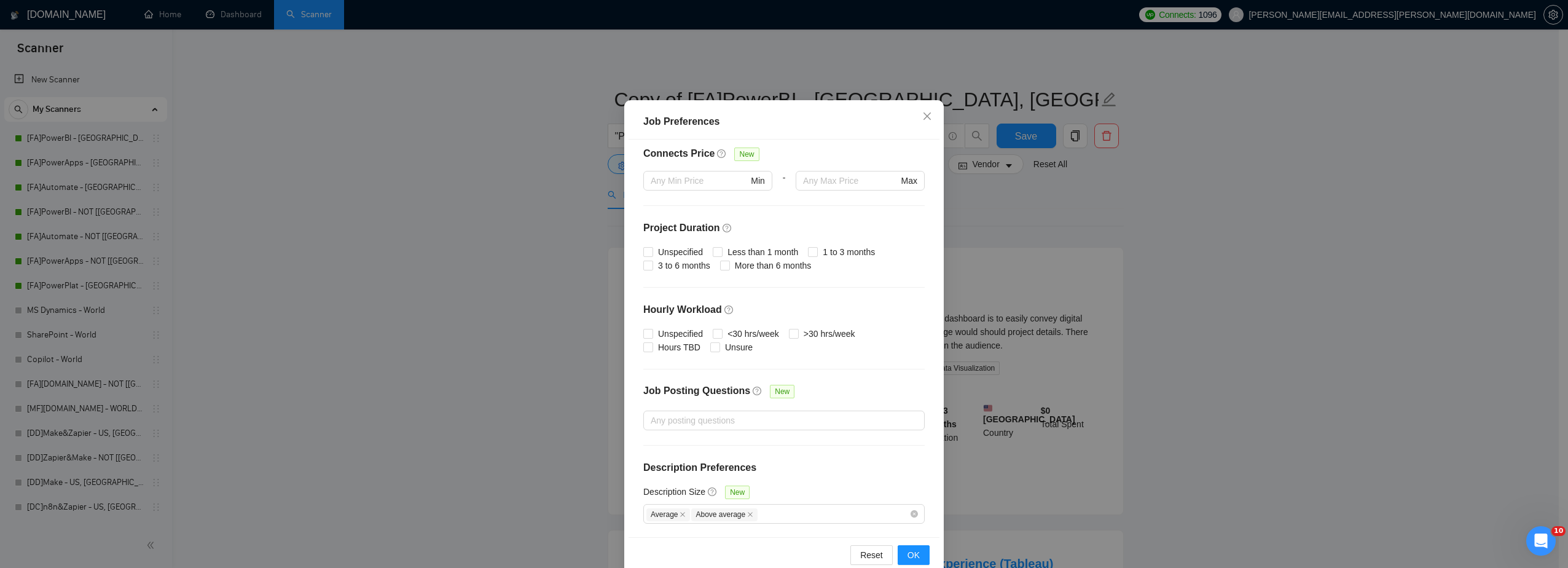
scroll to position [67, 0]
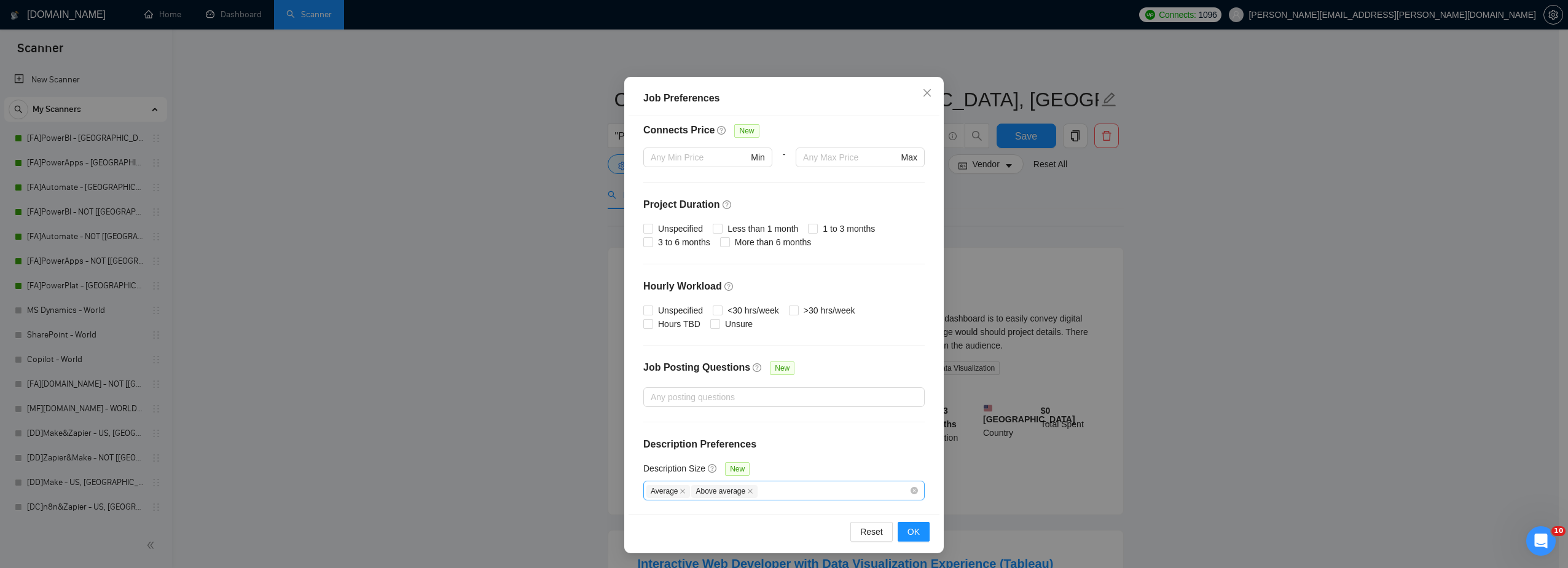
click at [748, 486] on span "Above average" at bounding box center [724, 492] width 66 height 13
click at [679, 485] on span "Average" at bounding box center [668, 492] width 43 height 13
click at [679, 490] on icon "close" at bounding box center [682, 492] width 6 height 6
click at [677, 490] on span "Above average" at bounding box center [679, 492] width 66 height 13
click at [695, 488] on span "Above average" at bounding box center [679, 492] width 66 height 13
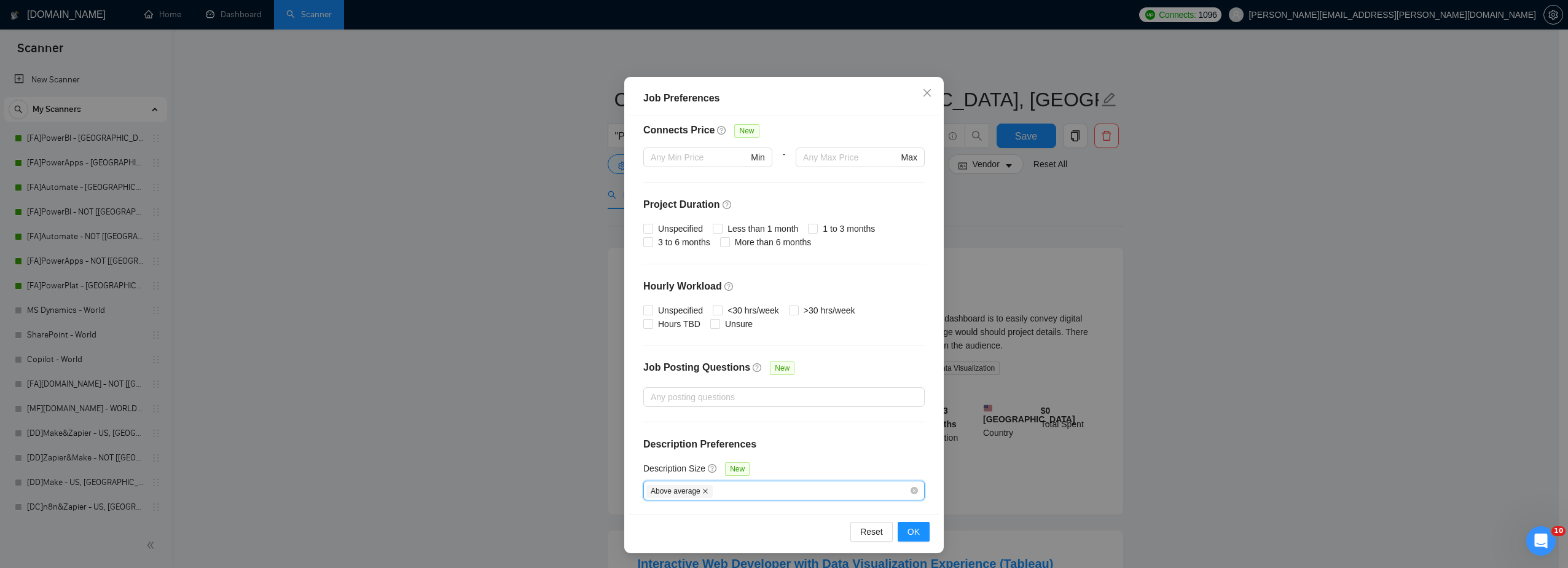
click at [702, 489] on icon "close" at bounding box center [705, 492] width 6 height 6
click at [908, 534] on span "OK" at bounding box center [913, 531] width 12 height 13
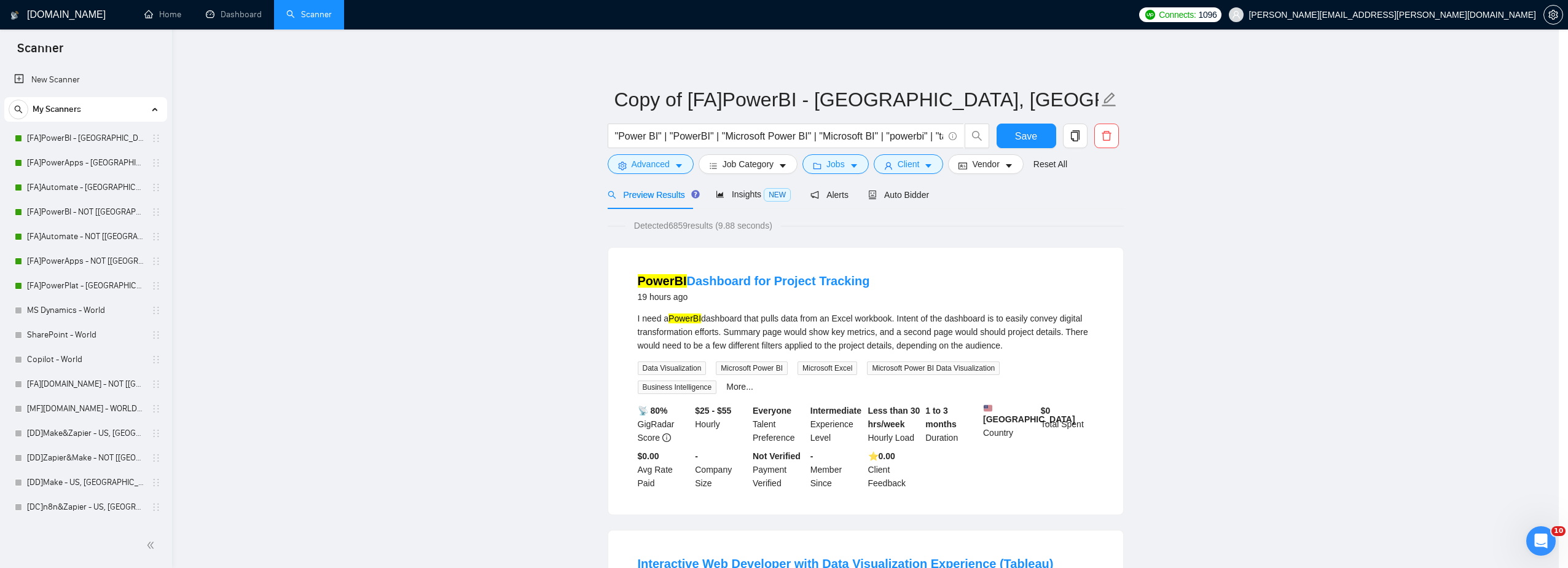
scroll to position [0, 0]
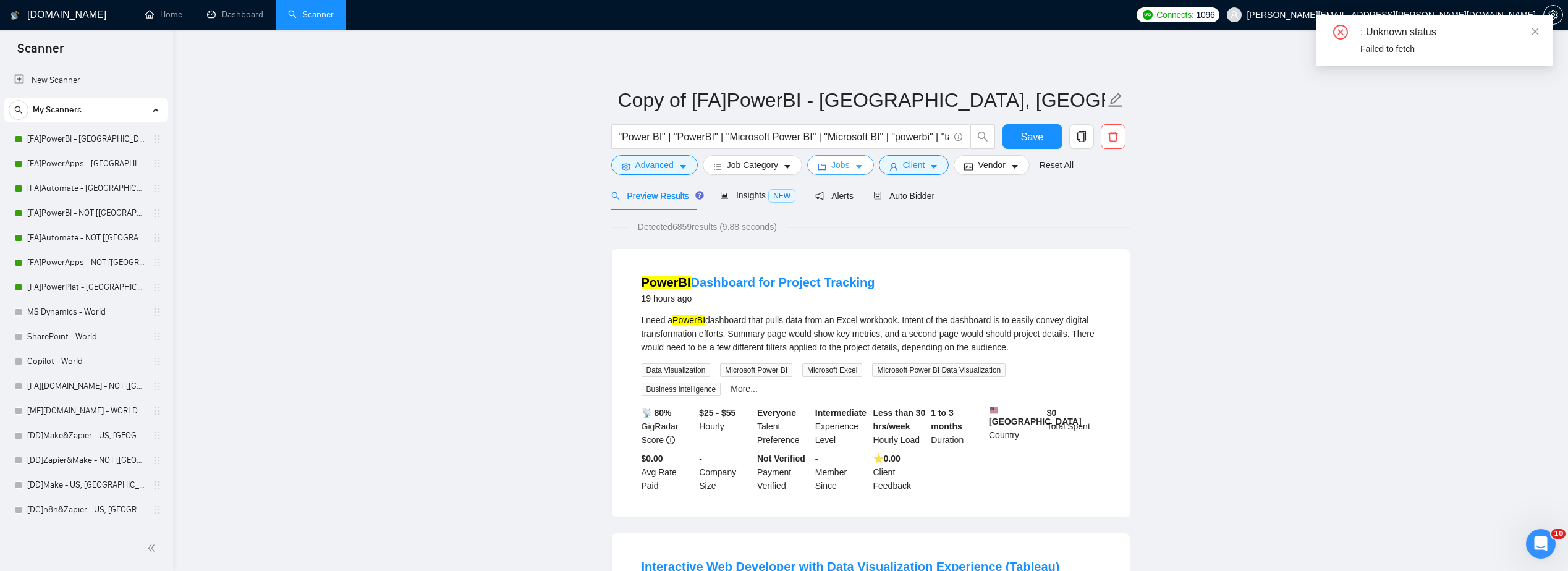
click at [820, 164] on icon "folder" at bounding box center [822, 167] width 8 height 8
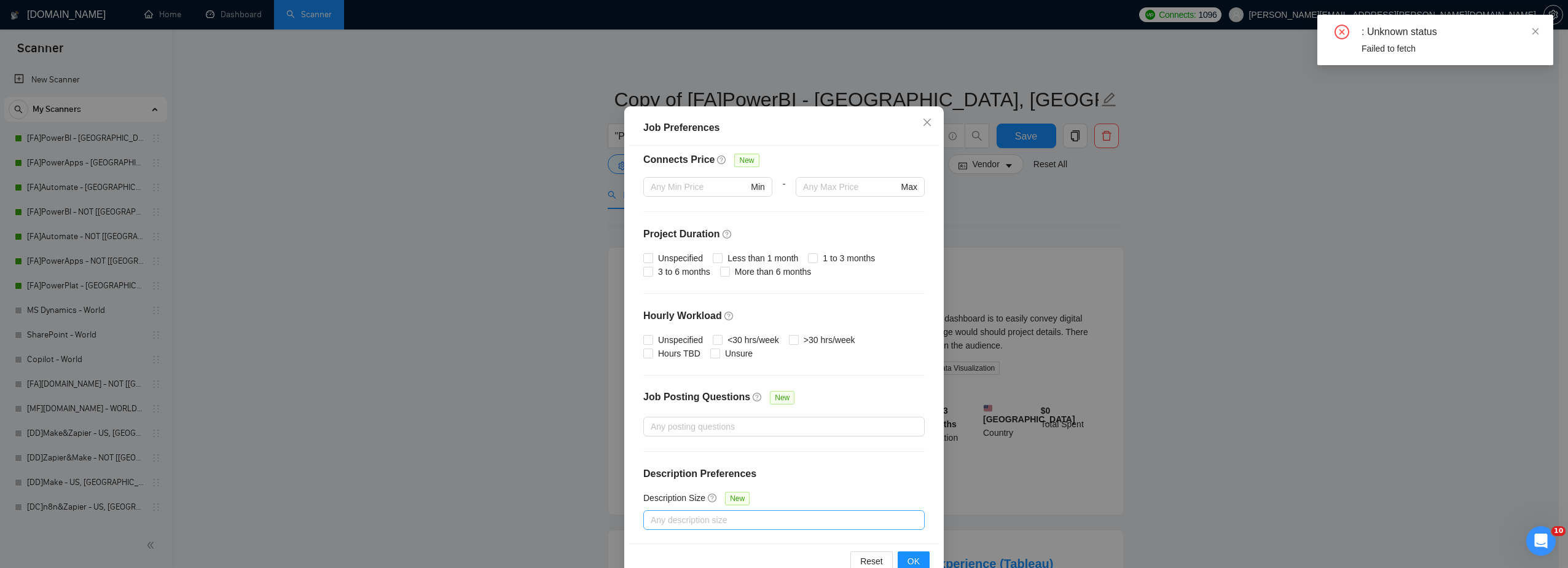
scroll to position [67, 0]
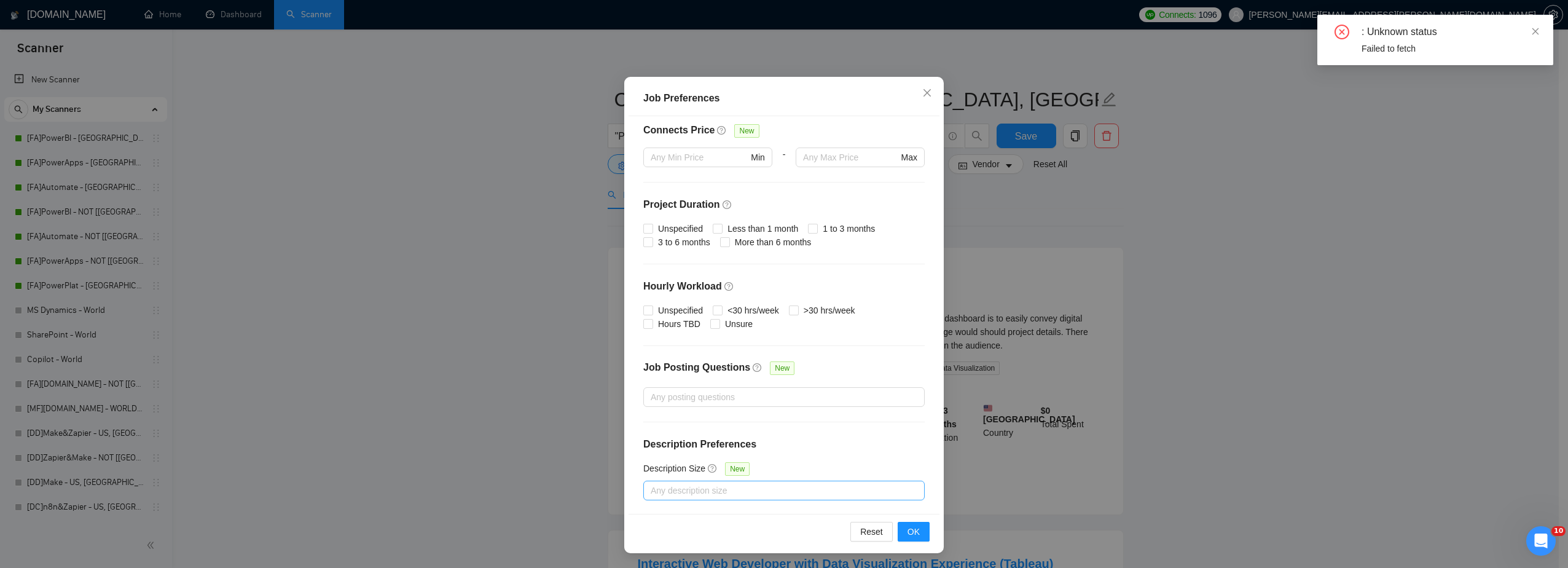
click at [593, 370] on div "Job Preferences Budget Project Type All Fixed Price Hourly Rate Fixed Price Bud…" at bounding box center [784, 284] width 1568 height 568
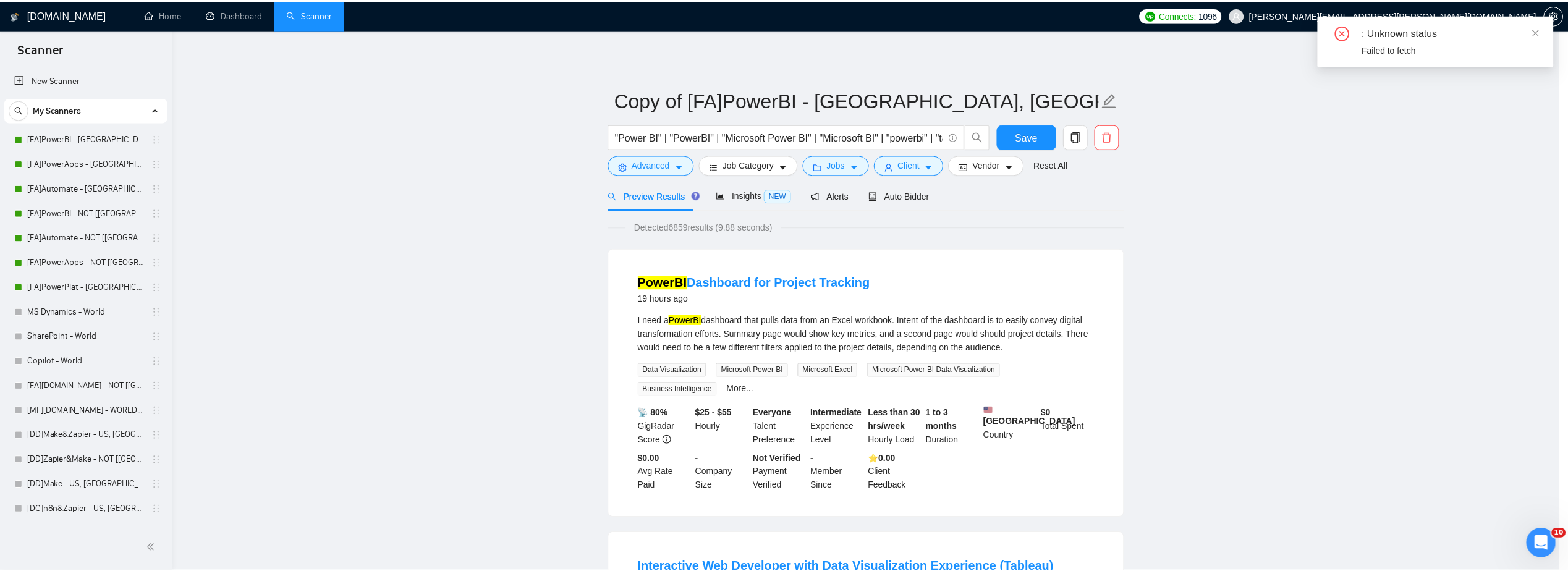
scroll to position [0, 0]
